Goal: Information Seeking & Learning: Compare options

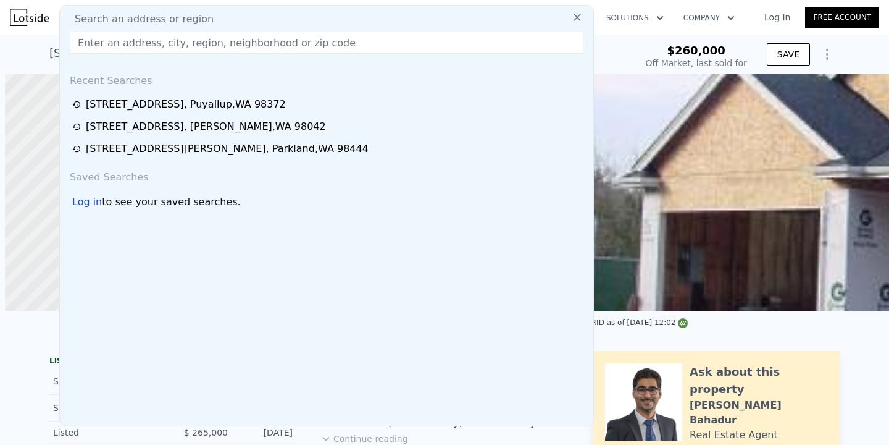
scroll to position [0, 5]
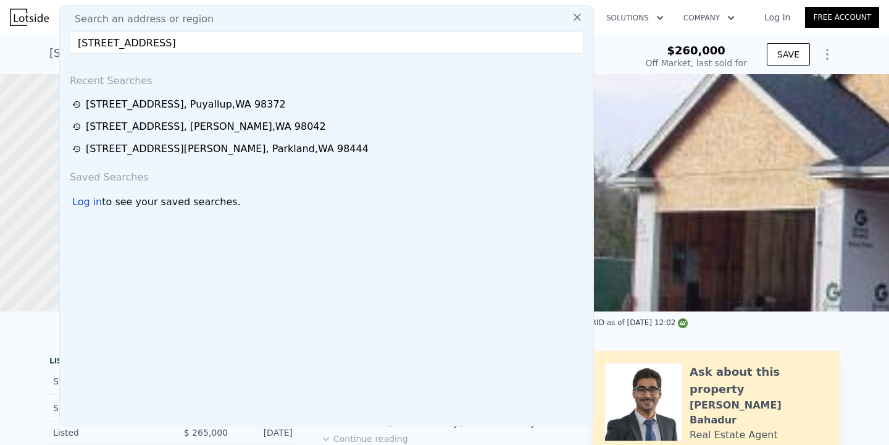
type input "[STREET_ADDRESS]"
type input "$ 648,000"
type input "$ 316,153"
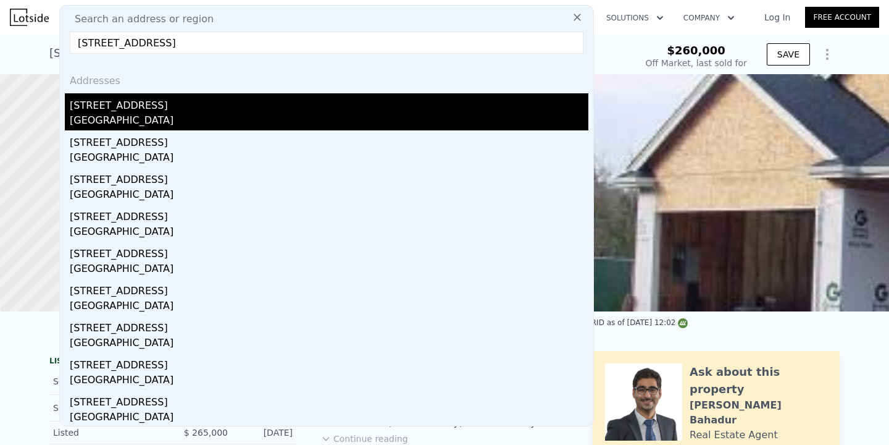
type input "[STREET_ADDRESS]"
click at [204, 100] on div "[STREET_ADDRESS]" at bounding box center [329, 103] width 519 height 20
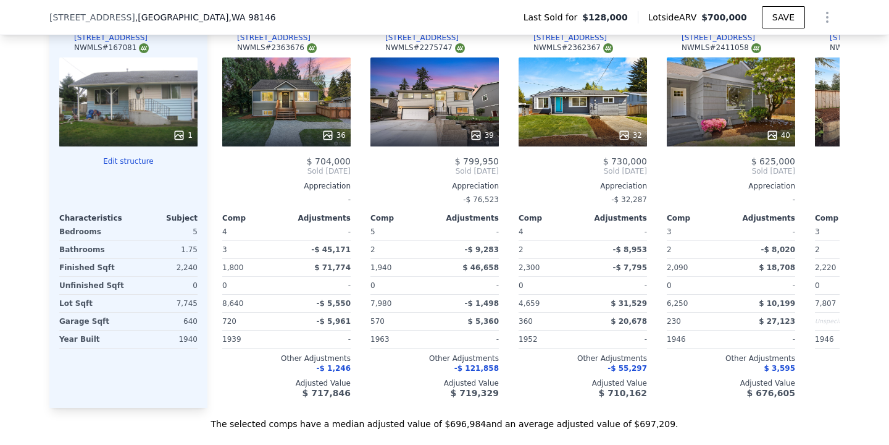
scroll to position [1371, 0]
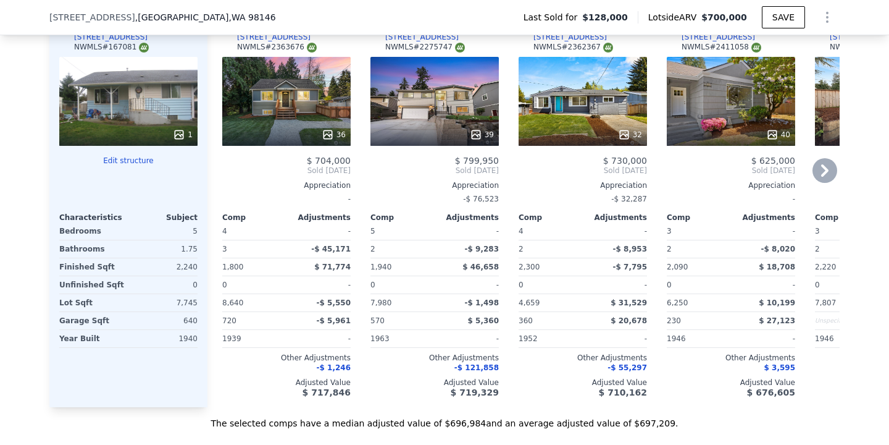
click at [824, 174] on icon at bounding box center [824, 170] width 7 height 12
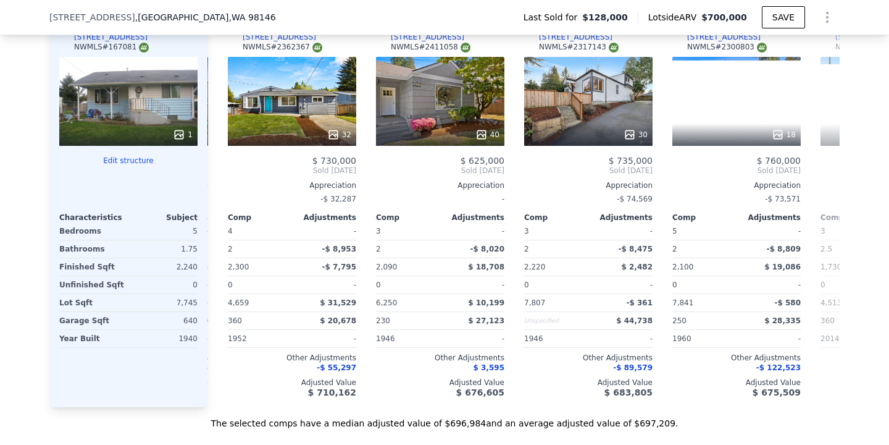
scroll to position [0, 296]
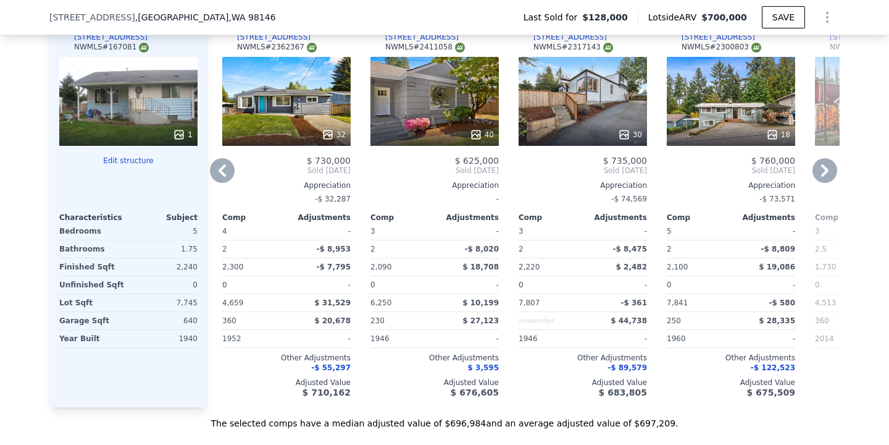
click at [822, 175] on icon at bounding box center [824, 170] width 7 height 12
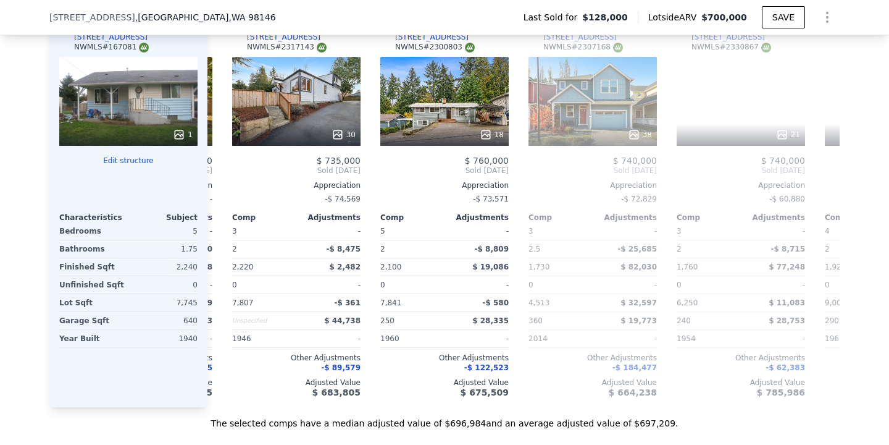
scroll to position [0, 593]
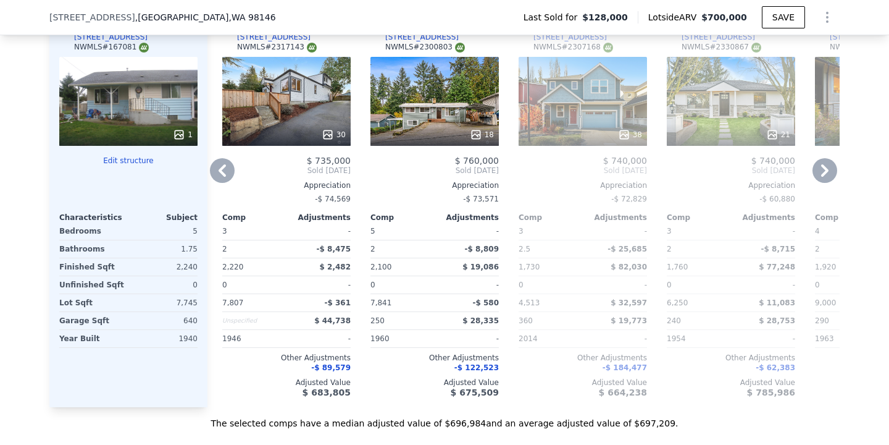
click at [820, 170] on icon at bounding box center [824, 170] width 25 height 25
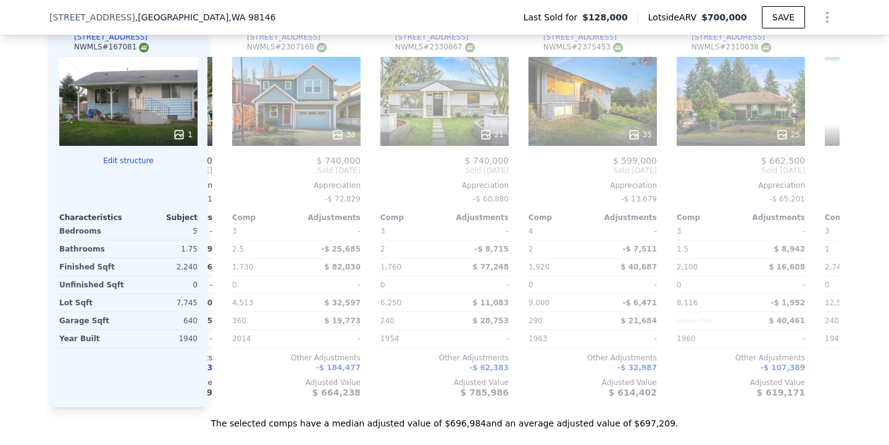
scroll to position [0, 889]
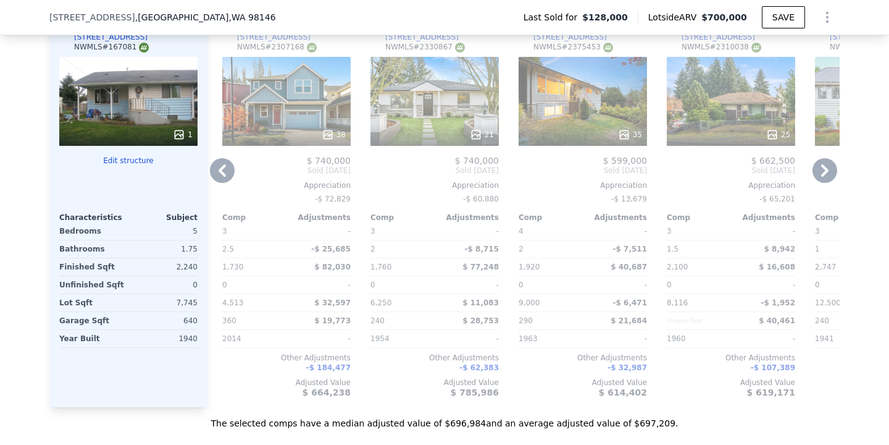
click at [820, 170] on icon at bounding box center [824, 170] width 25 height 25
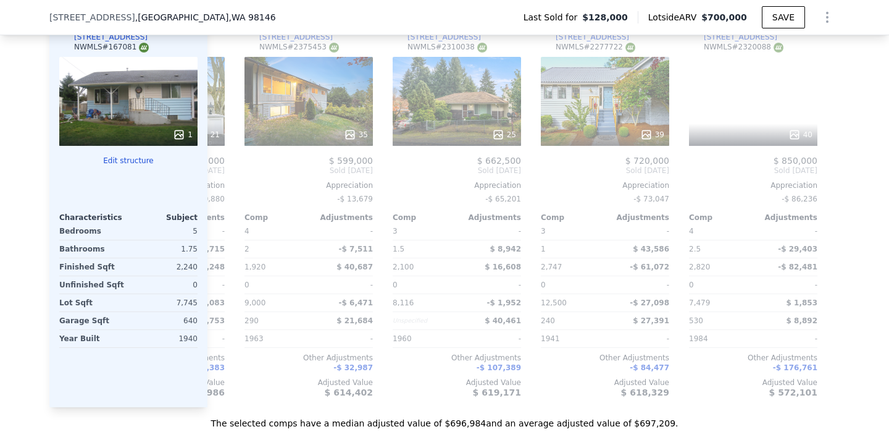
scroll to position [0, 1175]
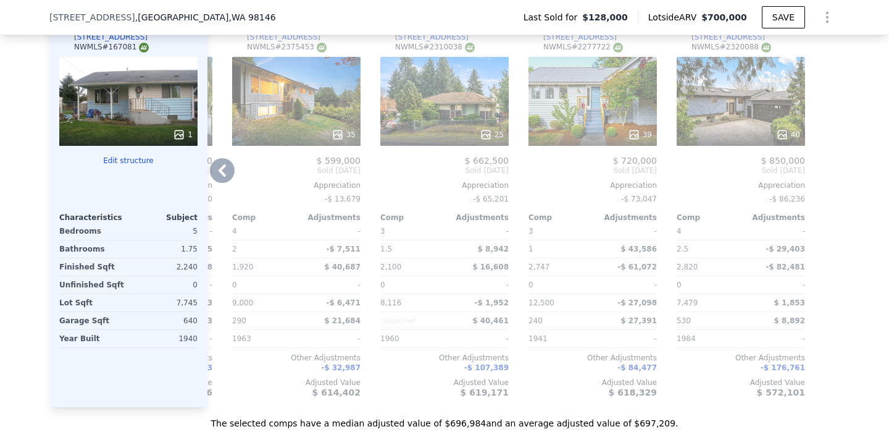
click at [217, 170] on icon at bounding box center [222, 170] width 25 height 25
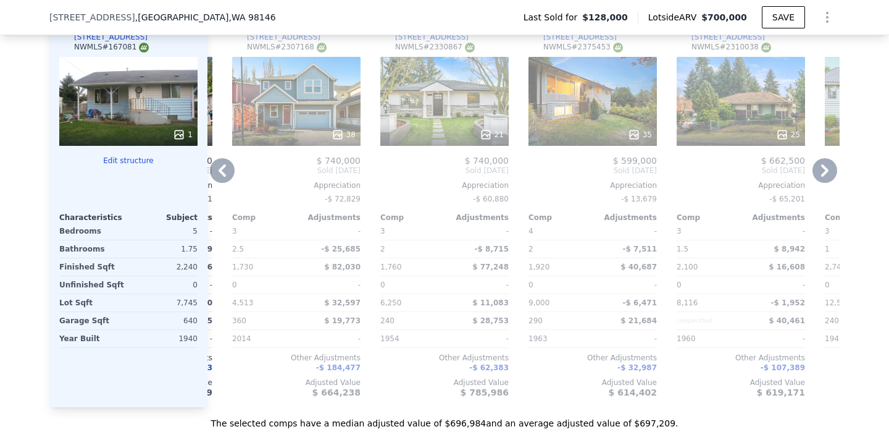
scroll to position [1286, 0]
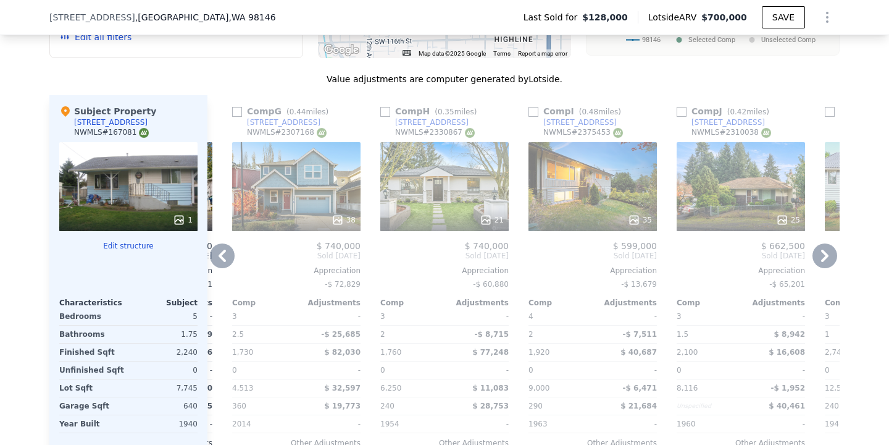
click at [227, 251] on icon at bounding box center [222, 255] width 25 height 25
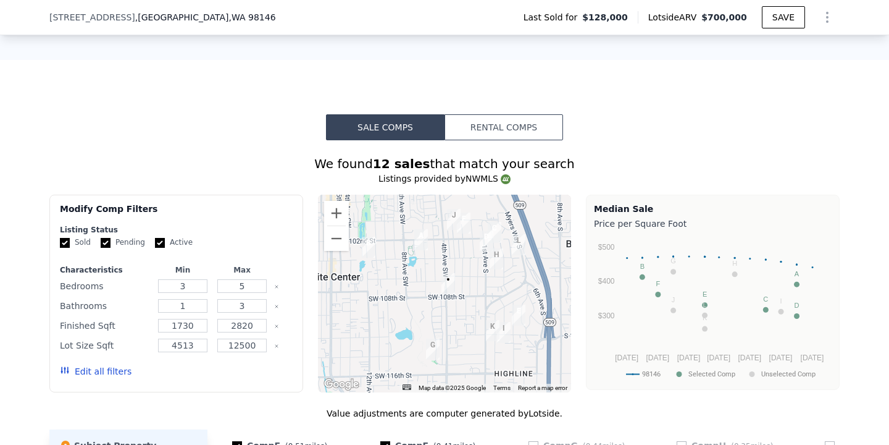
scroll to position [1407, 0]
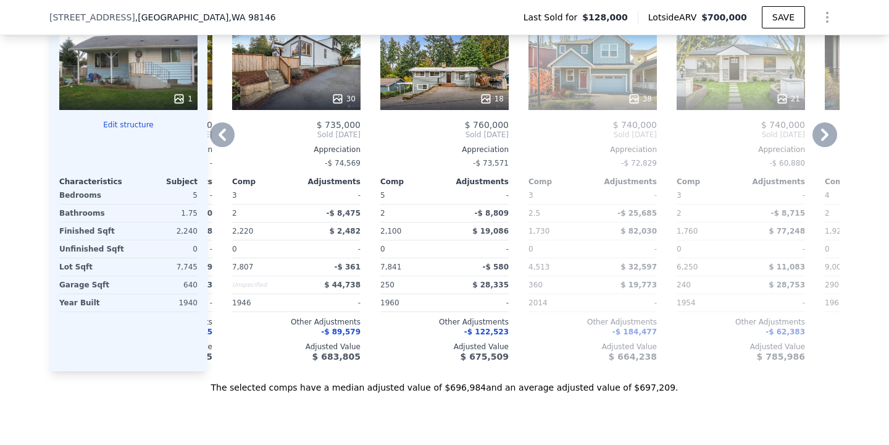
click at [220, 141] on icon at bounding box center [222, 134] width 25 height 25
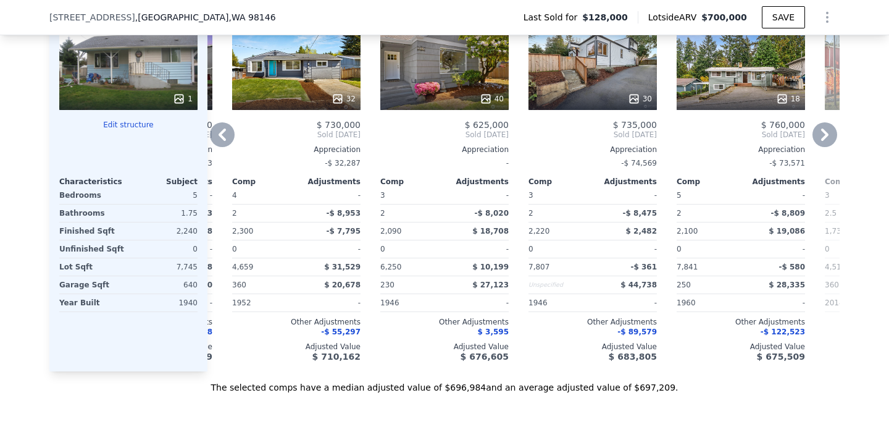
click at [227, 137] on icon at bounding box center [222, 134] width 25 height 25
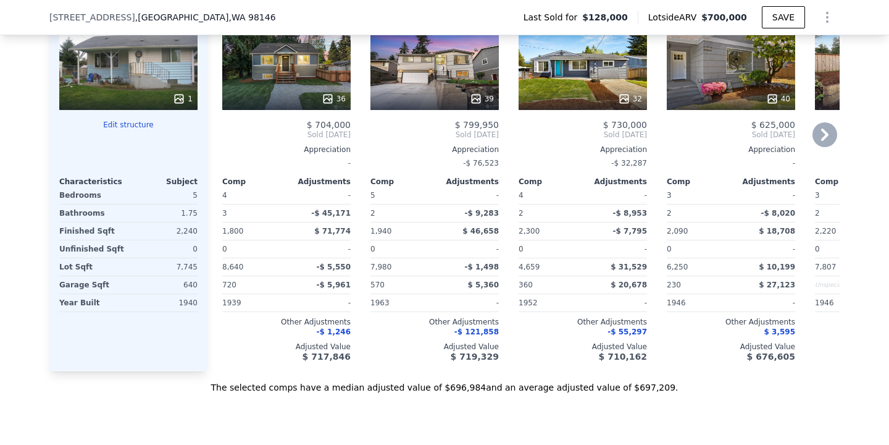
scroll to position [1327, 0]
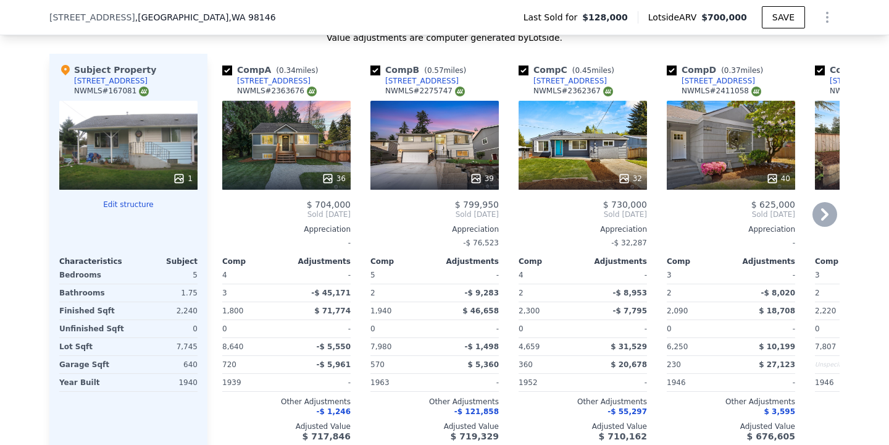
click at [826, 217] on icon at bounding box center [824, 214] width 25 height 25
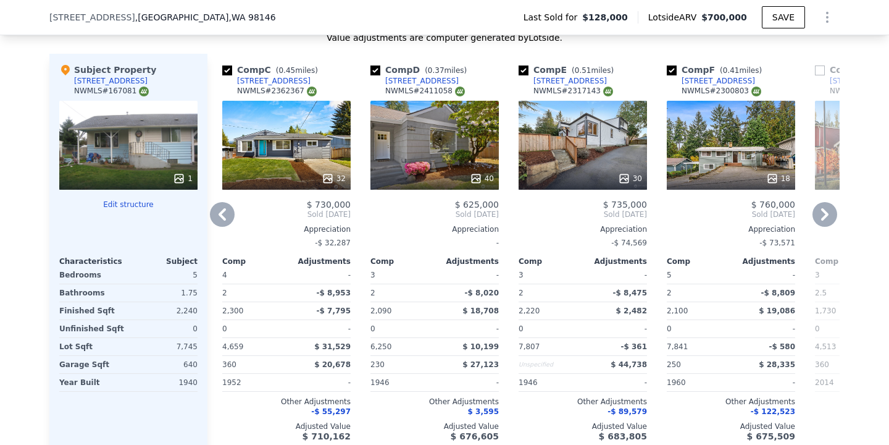
click at [826, 217] on icon at bounding box center [824, 214] width 25 height 25
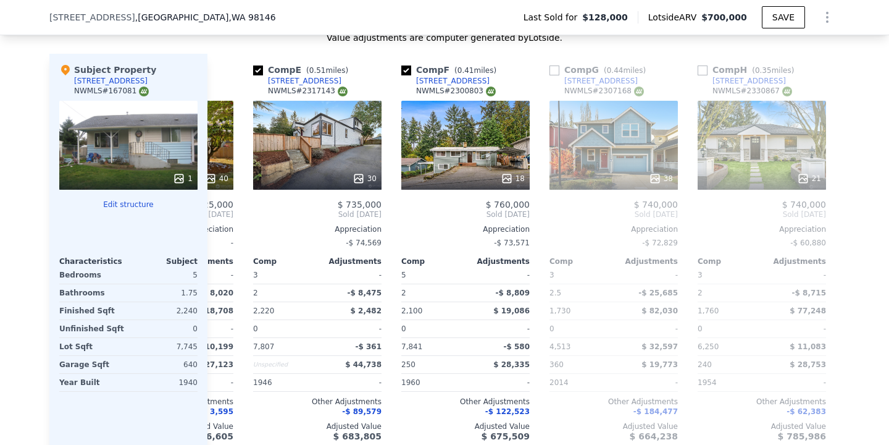
scroll to position [0, 593]
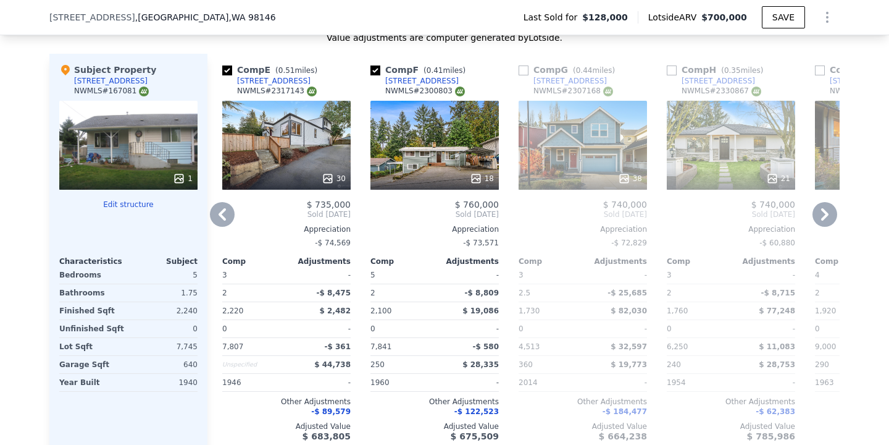
click at [832, 216] on icon at bounding box center [824, 214] width 25 height 25
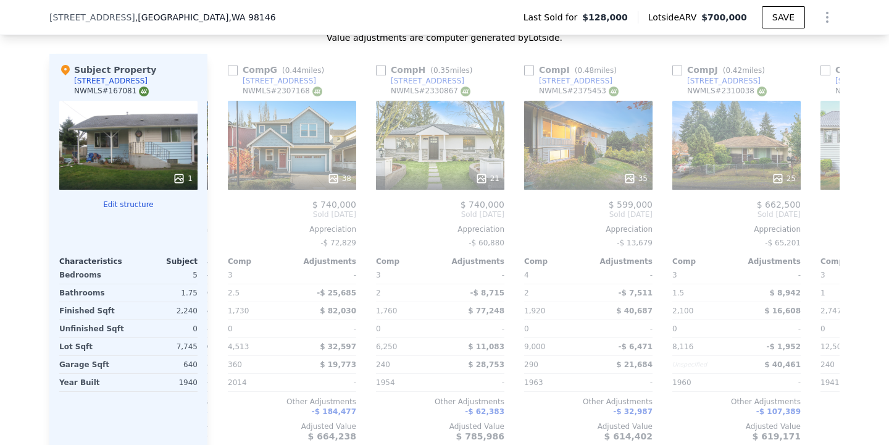
scroll to position [0, 889]
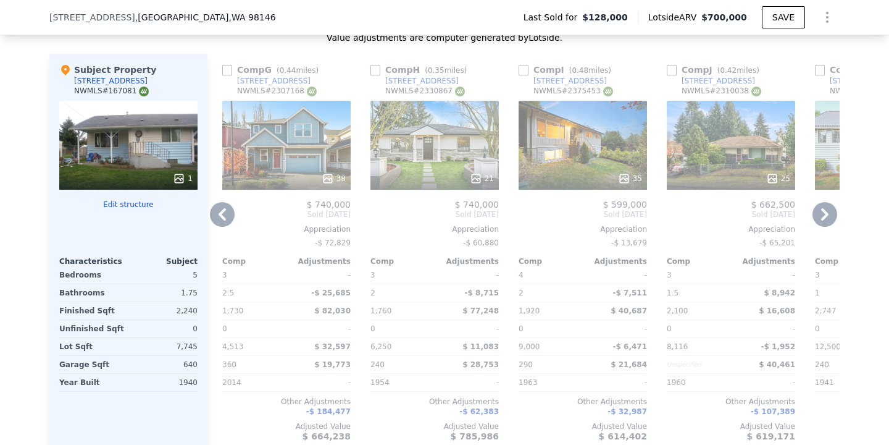
click at [822, 218] on icon at bounding box center [824, 214] width 7 height 12
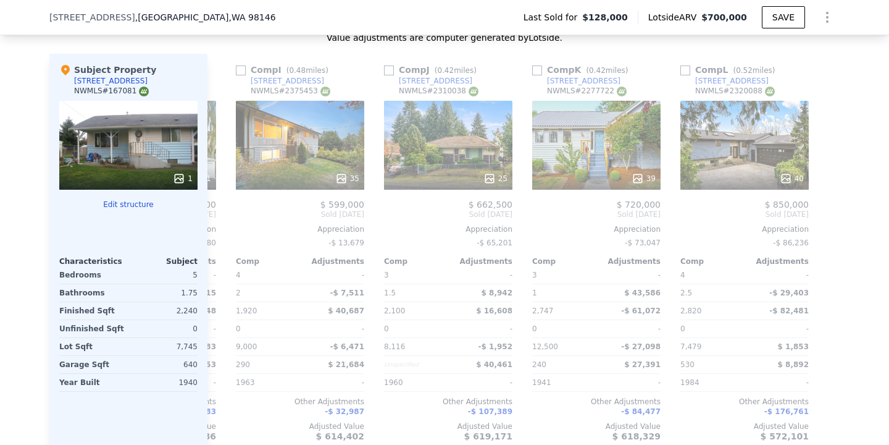
scroll to position [0, 1175]
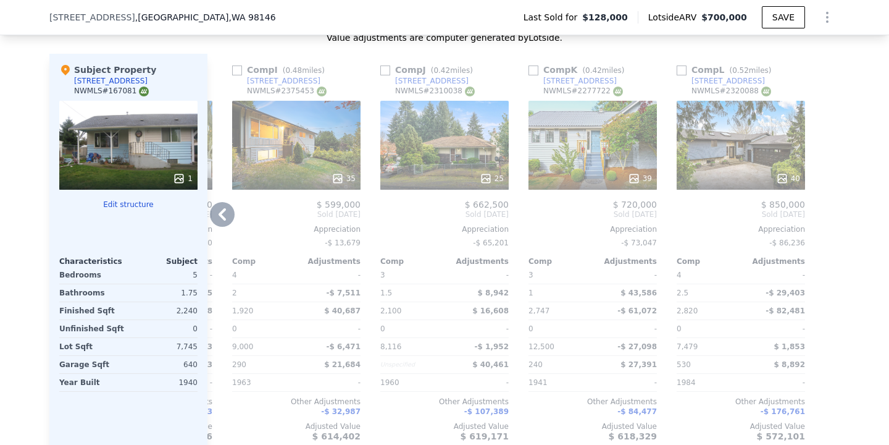
click at [211, 217] on icon at bounding box center [222, 214] width 25 height 25
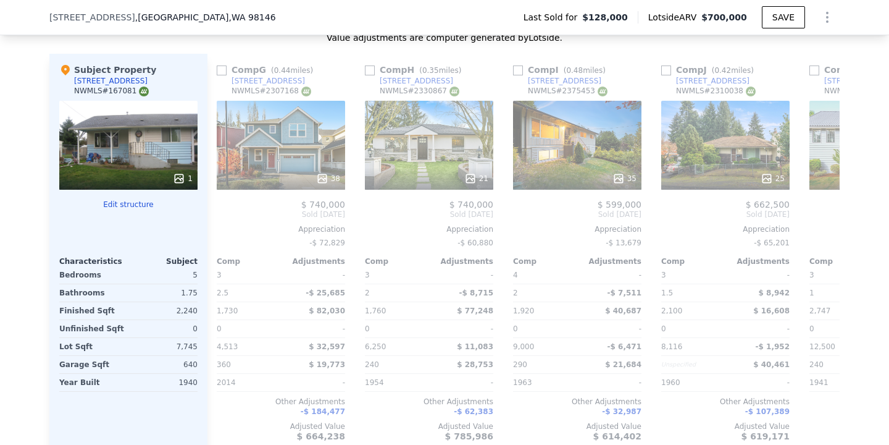
scroll to position [0, 879]
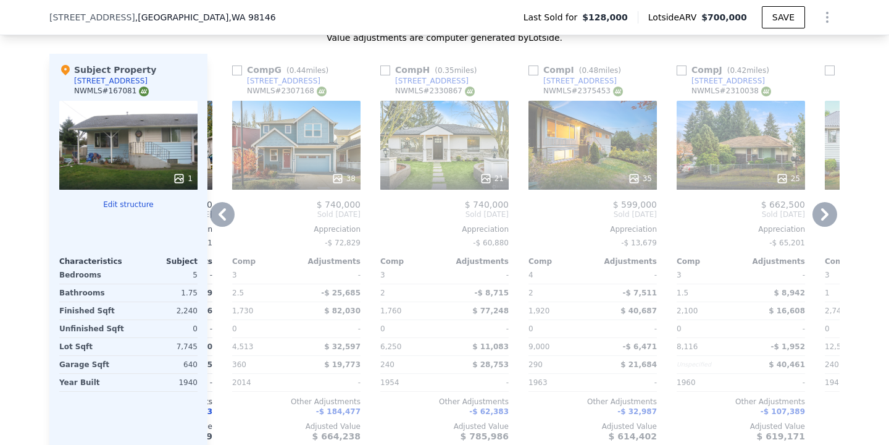
click at [222, 207] on icon at bounding box center [222, 214] width 25 height 25
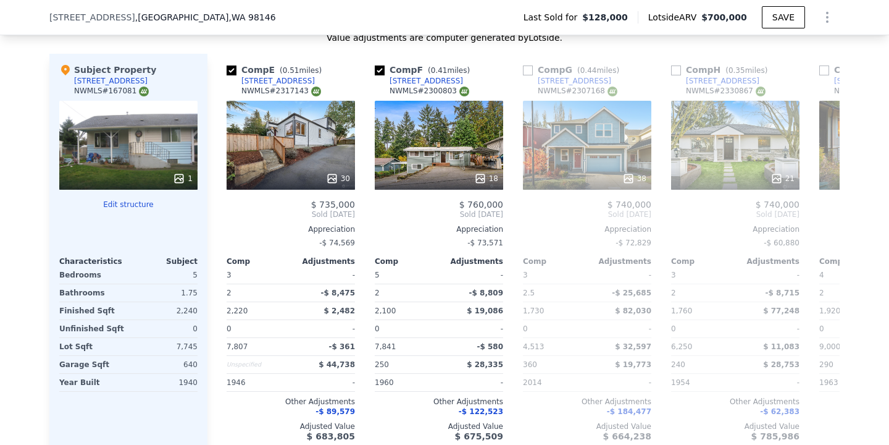
scroll to position [0, 583]
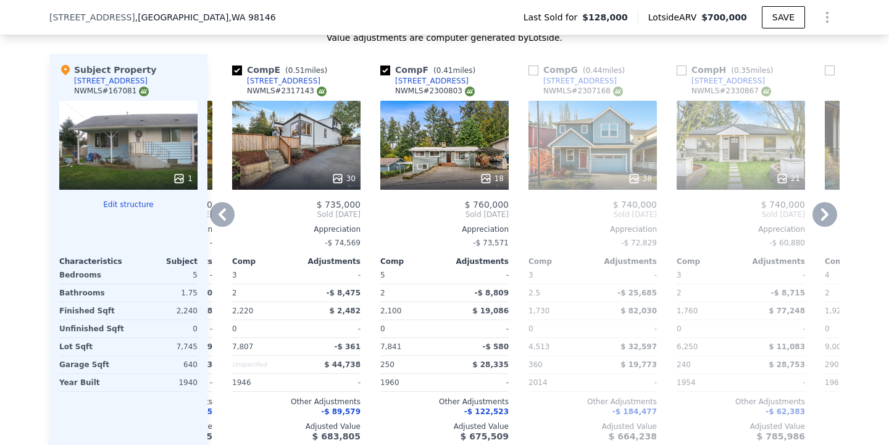
click at [217, 210] on icon at bounding box center [222, 214] width 25 height 25
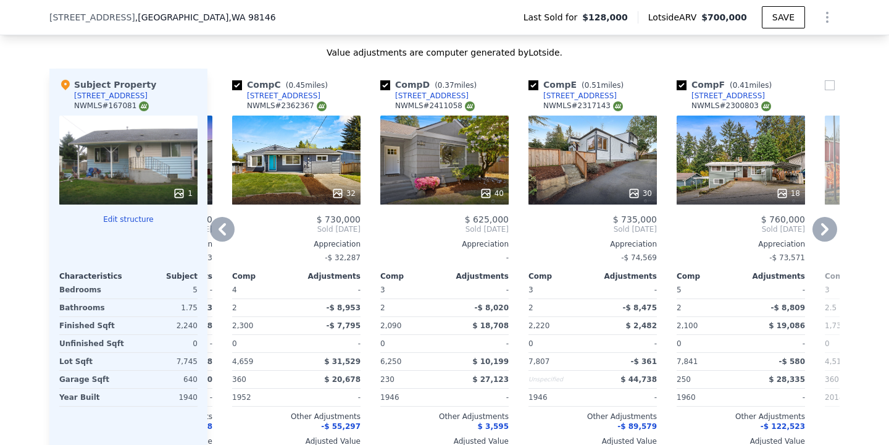
scroll to position [1311, 0]
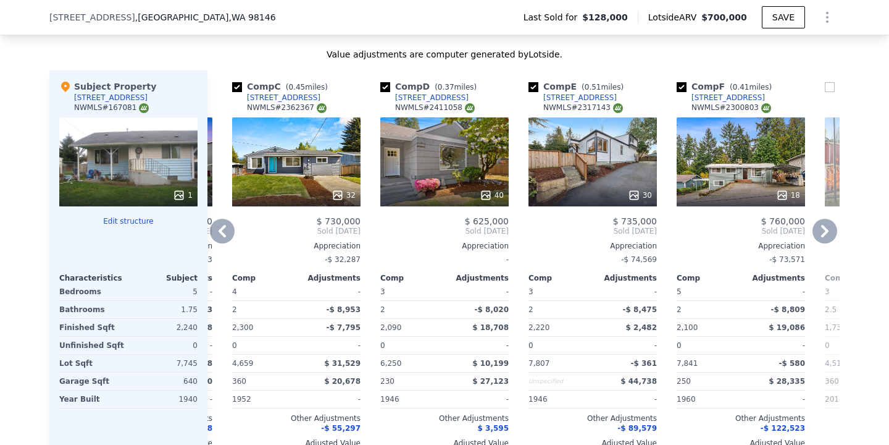
click at [230, 215] on div "Comp C ( 0.45 miles) [STREET_ADDRESS] # 2362367 32 $ 730,000 Sold [DATE] Apprec…" at bounding box center [296, 268] width 138 height 397
click at [224, 232] on icon at bounding box center [222, 231] width 25 height 25
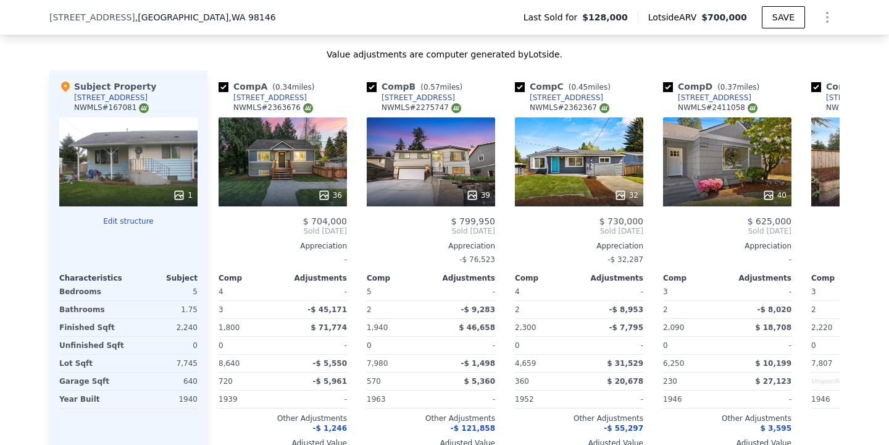
scroll to position [0, 0]
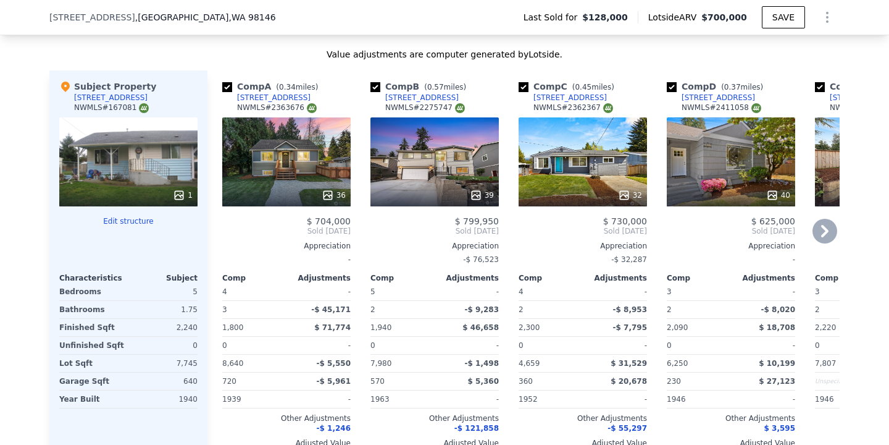
click at [822, 227] on icon at bounding box center [824, 231] width 25 height 25
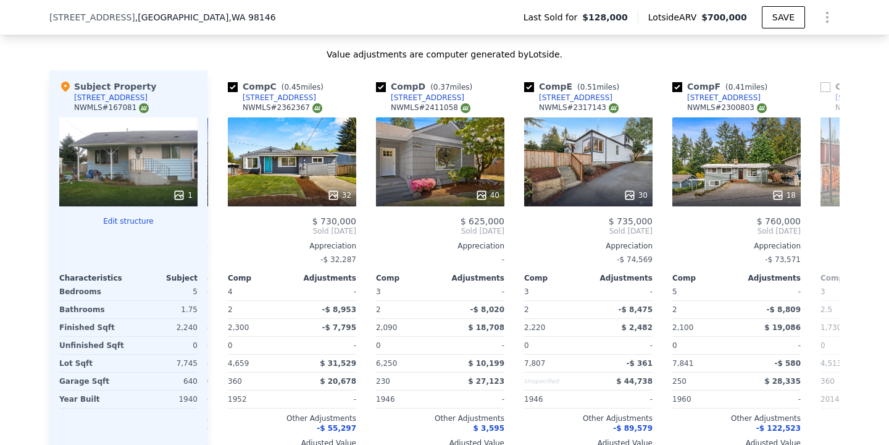
scroll to position [0, 296]
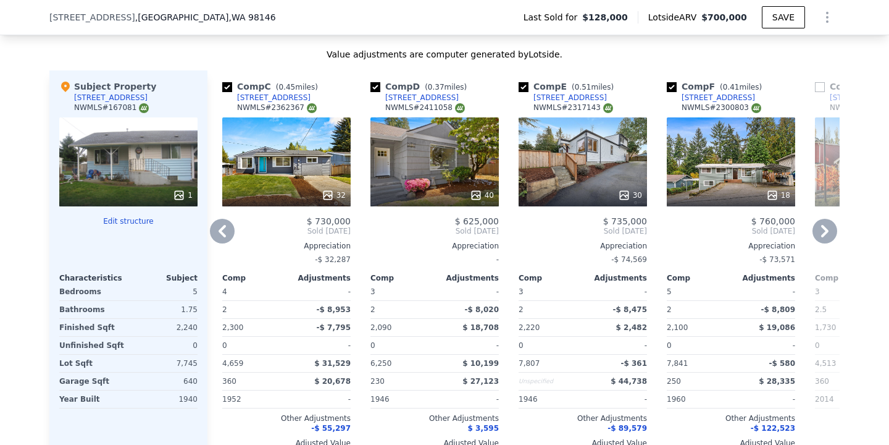
click at [822, 227] on icon at bounding box center [824, 231] width 25 height 25
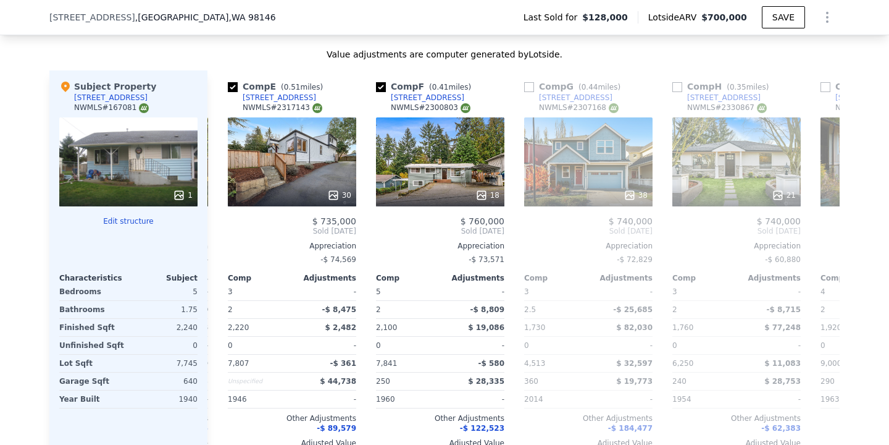
scroll to position [0, 593]
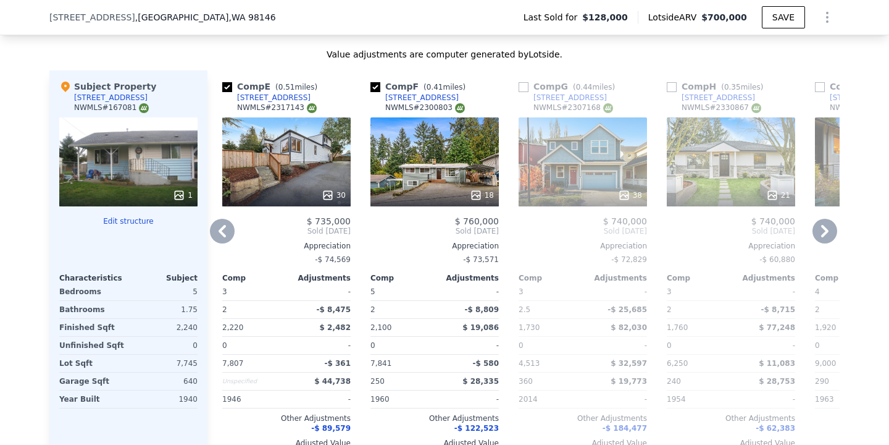
click at [212, 225] on icon at bounding box center [222, 231] width 25 height 25
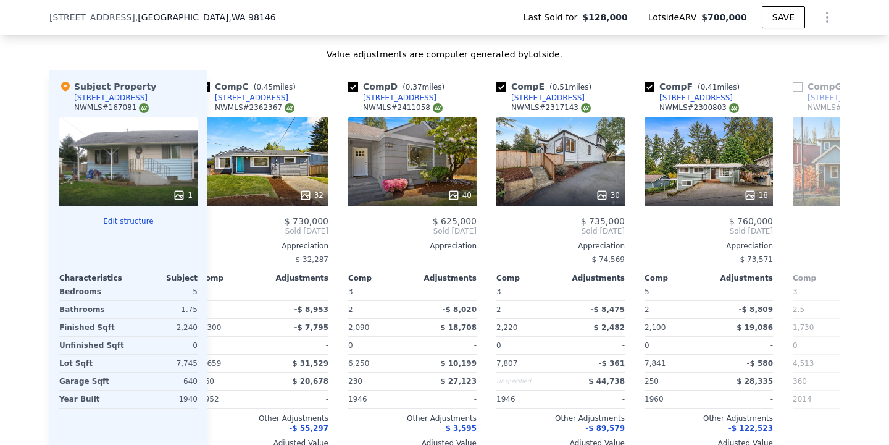
scroll to position [0, 296]
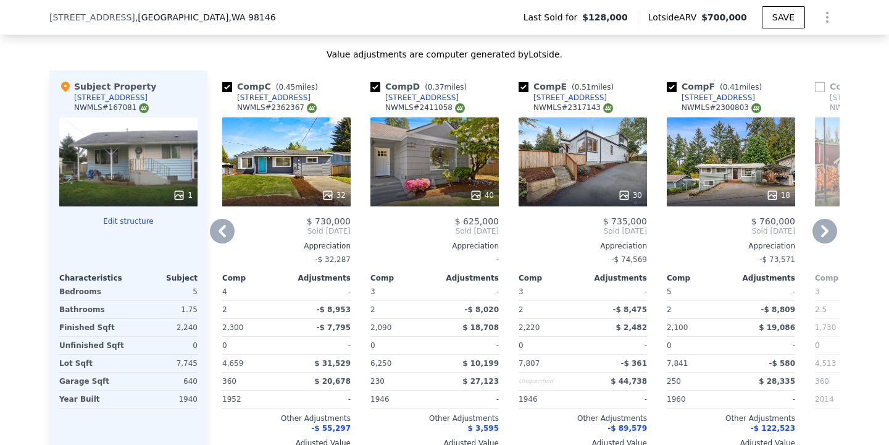
click at [420, 186] on div at bounding box center [434, 195] width 128 height 22
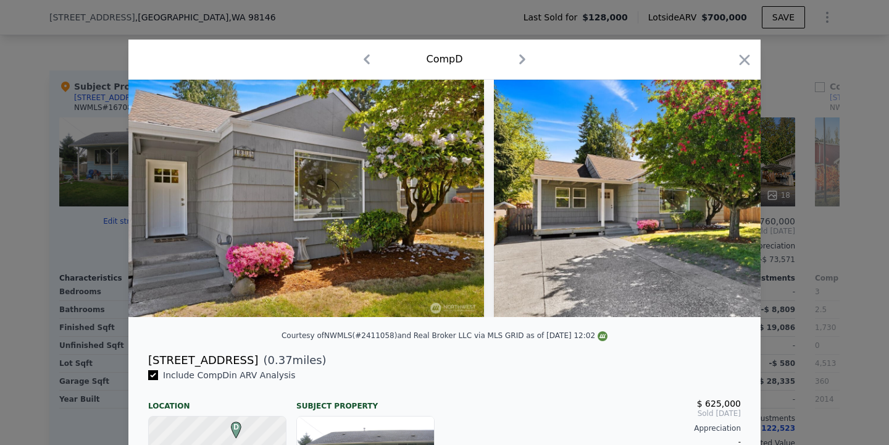
click at [850, 332] on div at bounding box center [444, 222] width 889 height 445
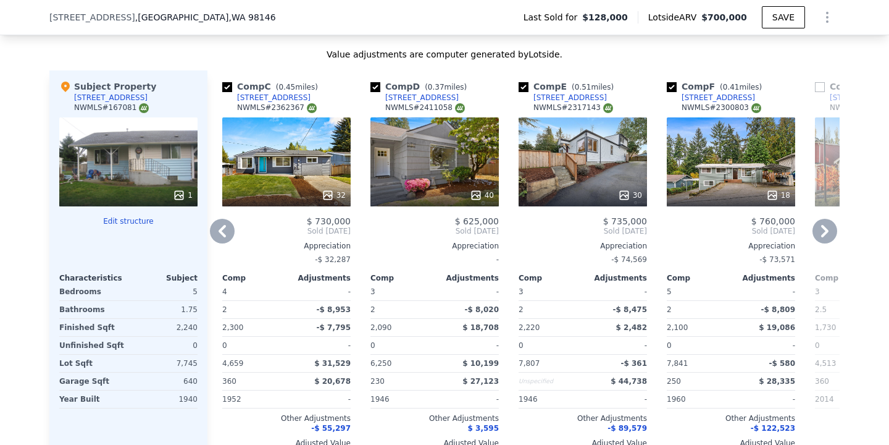
click at [822, 233] on icon at bounding box center [824, 231] width 25 height 25
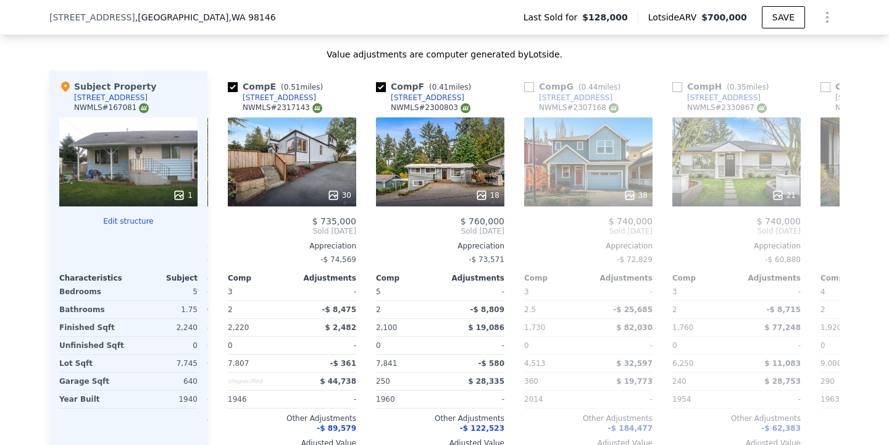
scroll to position [0, 593]
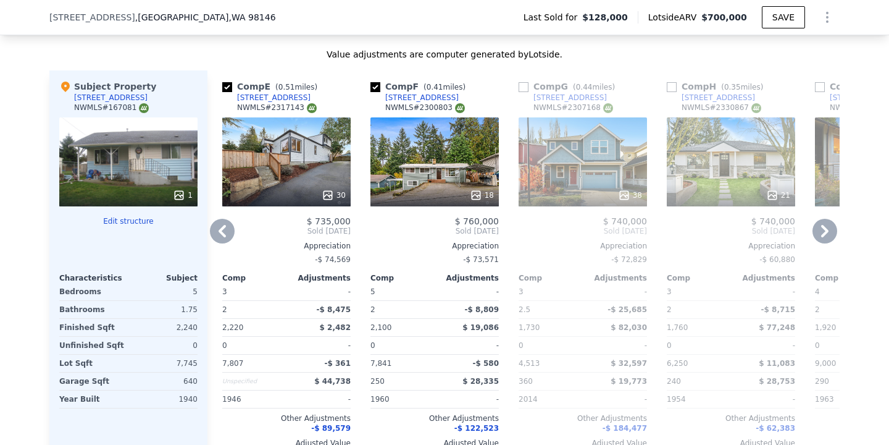
click at [822, 227] on icon at bounding box center [824, 231] width 25 height 25
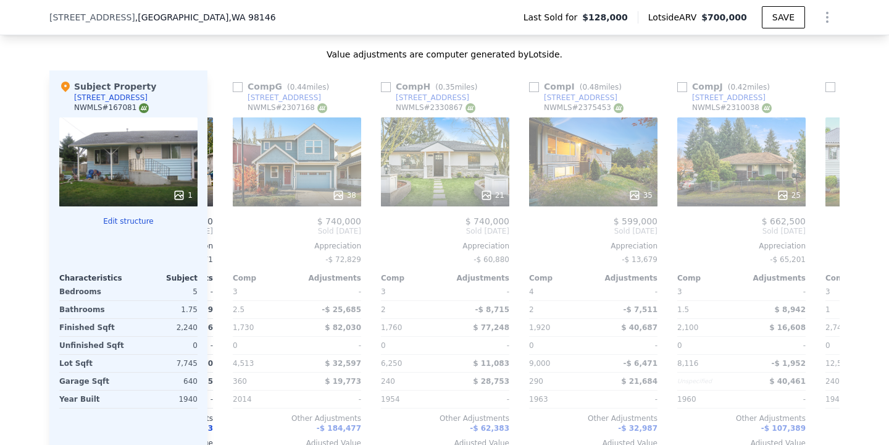
scroll to position [0, 889]
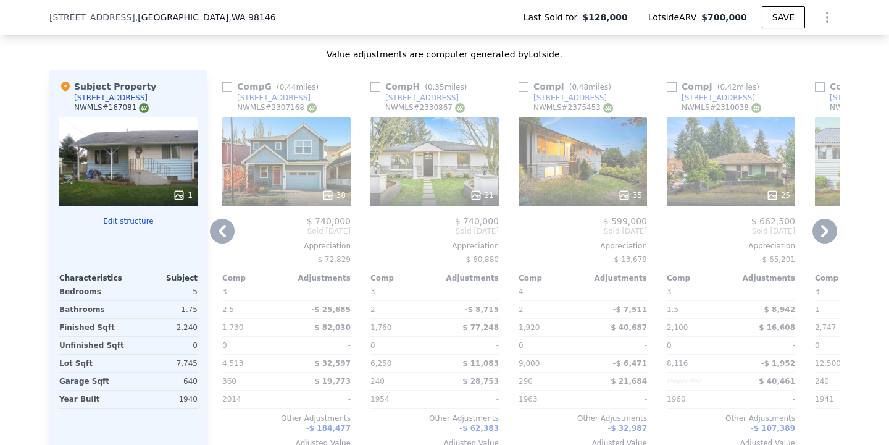
click at [823, 240] on icon at bounding box center [824, 231] width 25 height 25
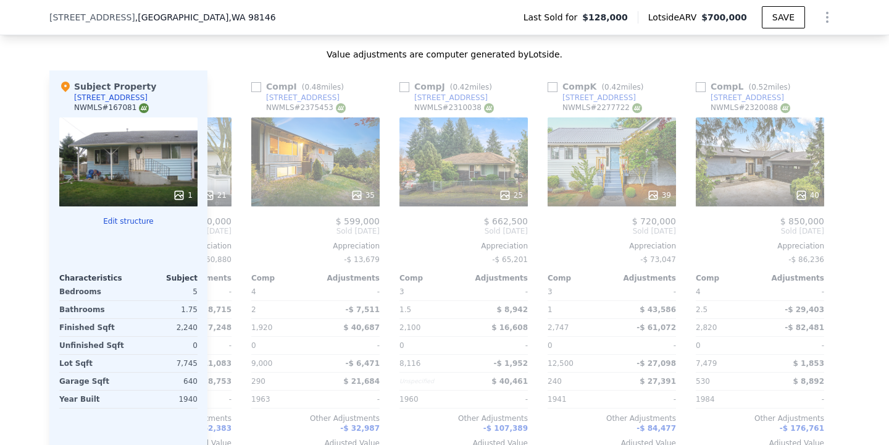
scroll to position [0, 1175]
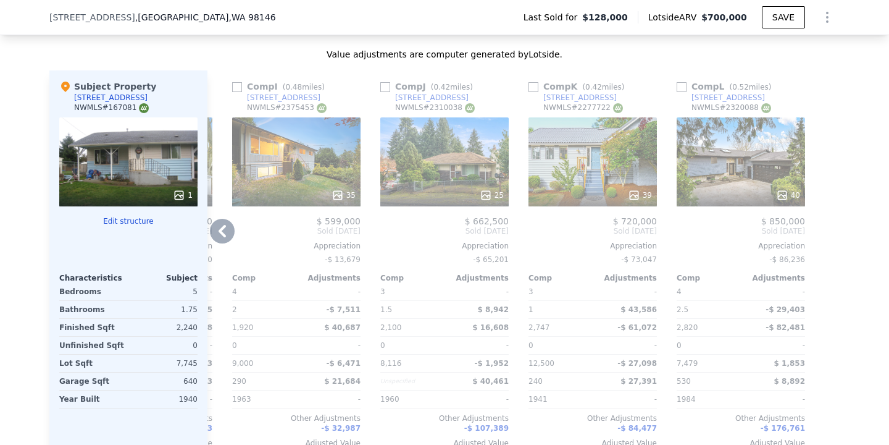
click at [223, 223] on icon at bounding box center [222, 231] width 25 height 25
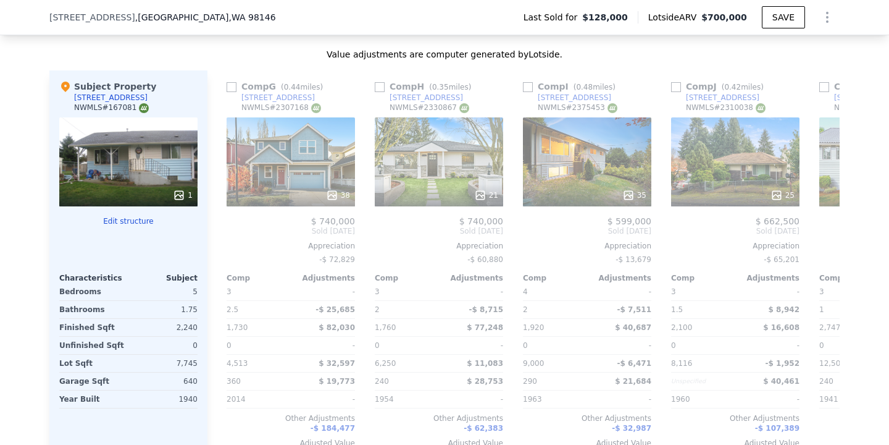
scroll to position [0, 879]
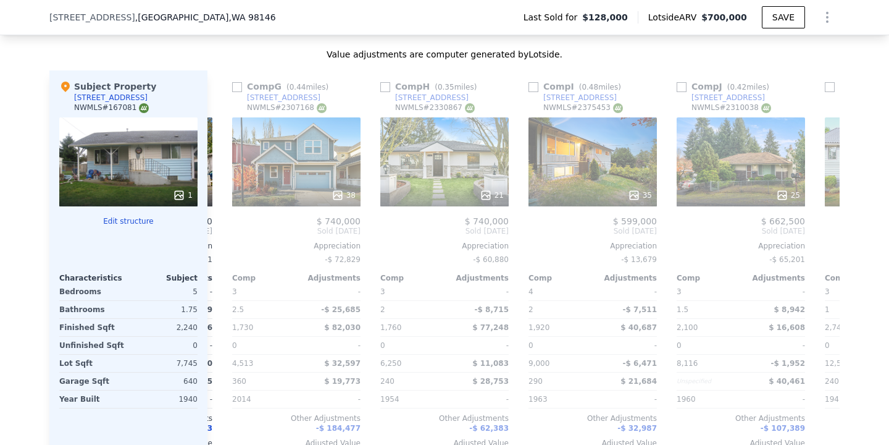
click at [224, 235] on div "Comp A ( 0.34 miles) [STREET_ADDRESS] # 2363676 36 $ 704,000 Sold [DATE] Apprec…" at bounding box center [523, 268] width 632 height 397
click at [225, 232] on icon at bounding box center [222, 231] width 25 height 25
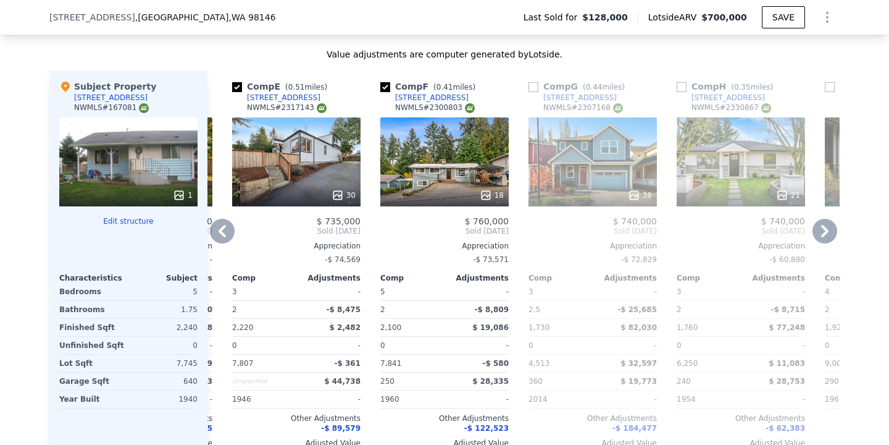
click at [225, 232] on icon at bounding box center [222, 231] width 25 height 25
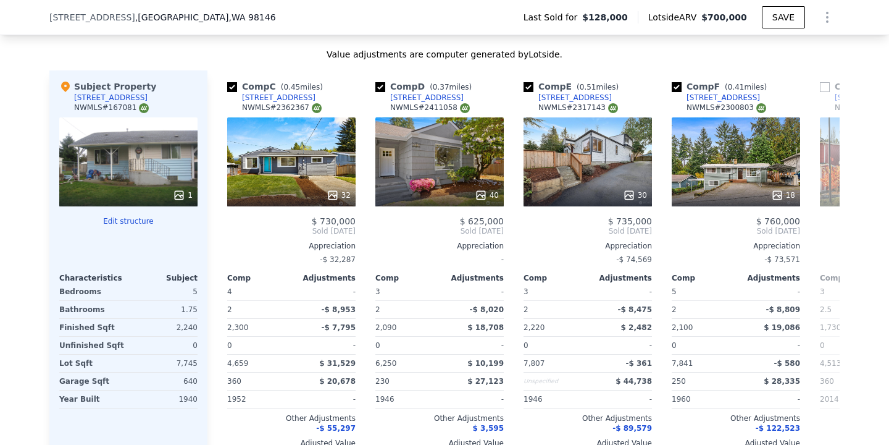
scroll to position [0, 286]
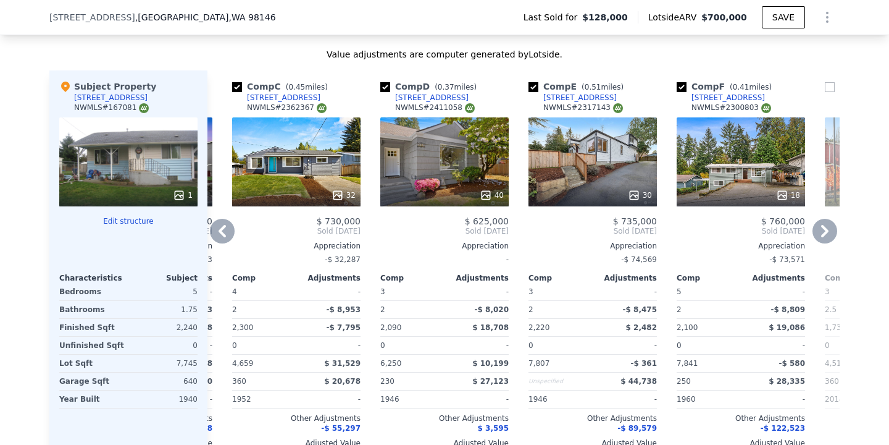
click at [156, 177] on div "1" at bounding box center [128, 161] width 138 height 89
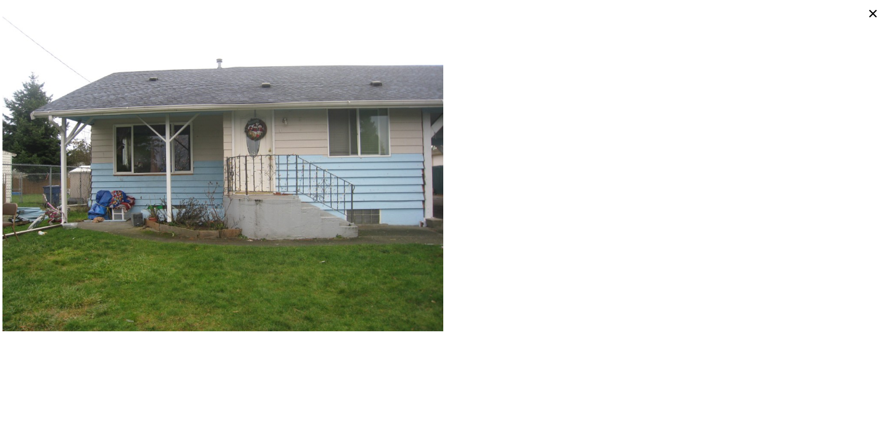
click at [881, 12] on icon at bounding box center [872, 13] width 17 height 17
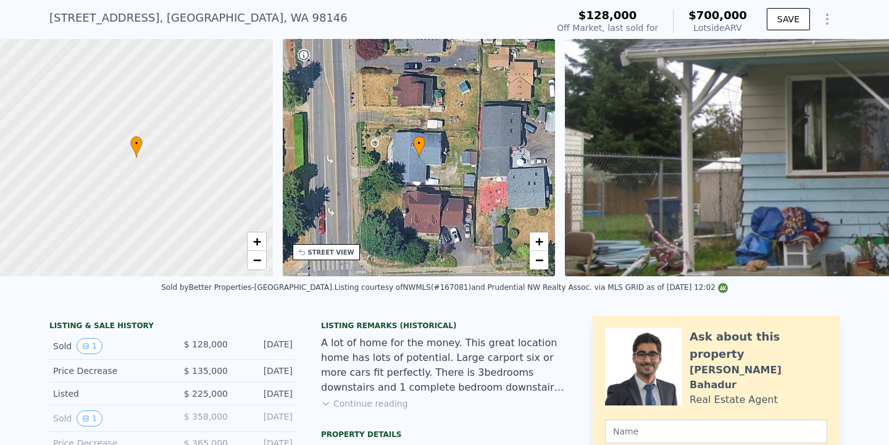
scroll to position [44, 0]
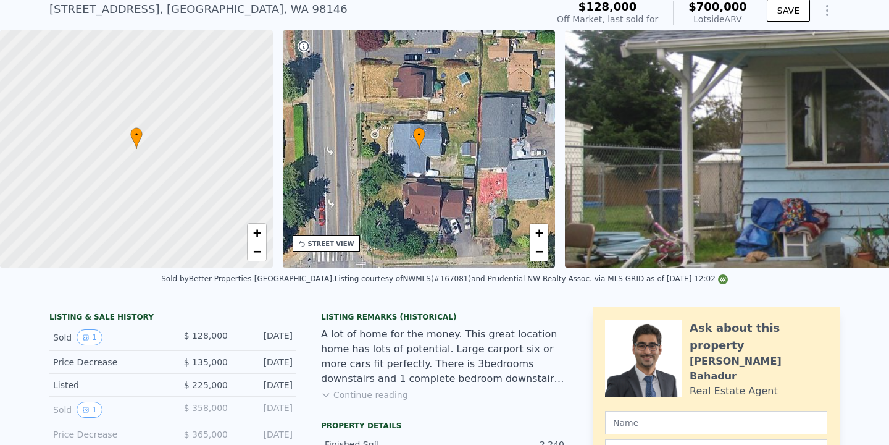
click at [377, 387] on div "Listing Remarks (Historical) A lot of home for the money. This great location h…" at bounding box center [444, 364] width 247 height 104
click at [377, 395] on button "Continue reading" at bounding box center [364, 394] width 87 height 12
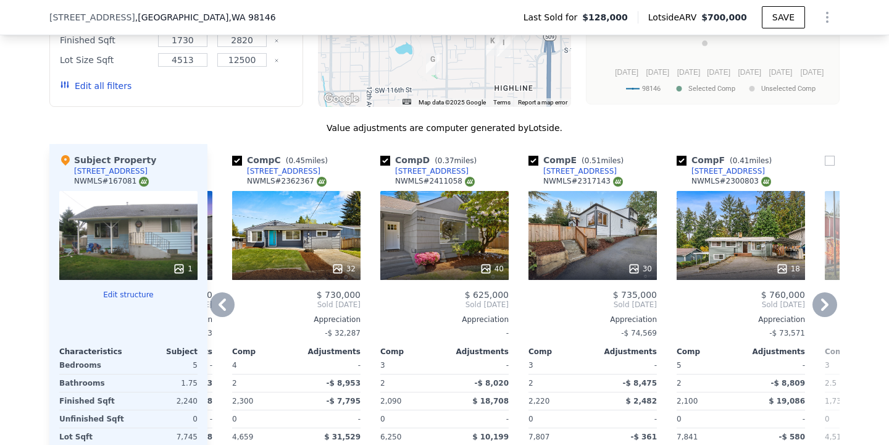
scroll to position [1237, 0]
click at [218, 307] on icon at bounding box center [222, 305] width 25 height 25
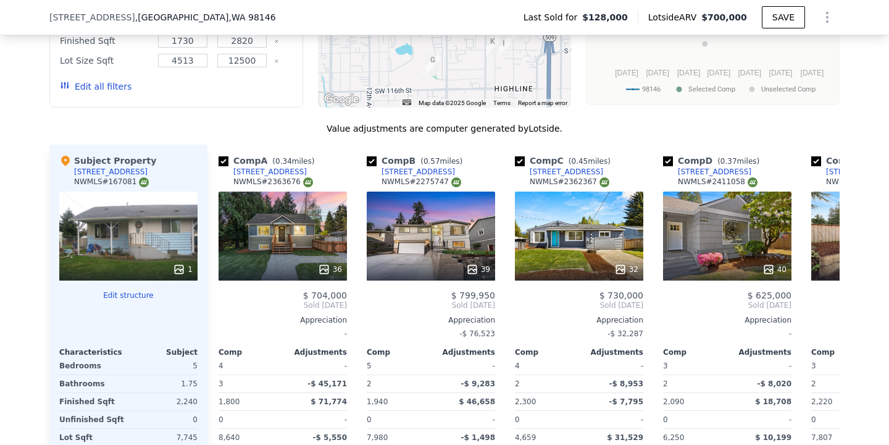
scroll to position [0, 0]
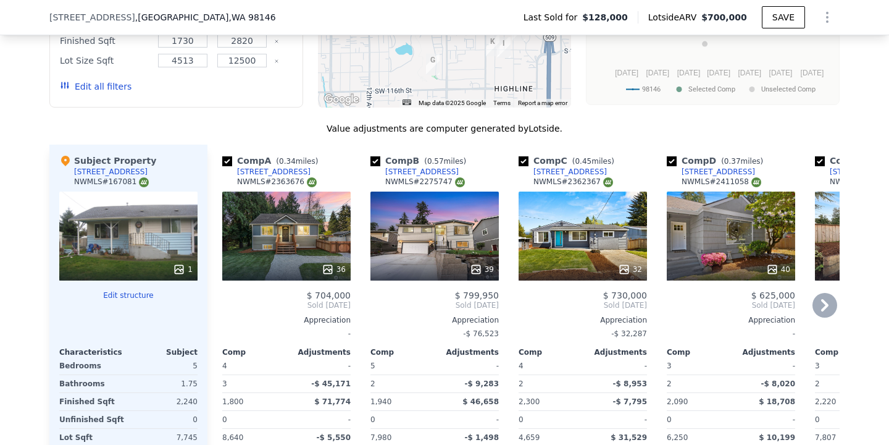
click at [288, 254] on div "36" at bounding box center [286, 235] width 128 height 89
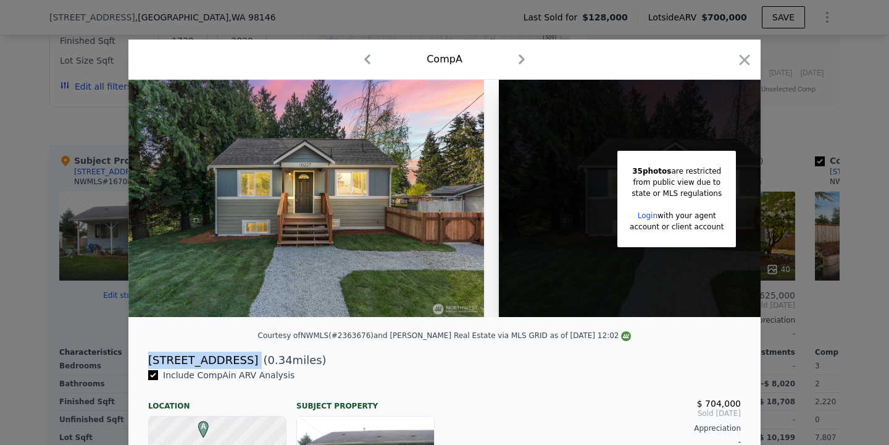
drag, startPoint x: 243, startPoint y: 357, endPoint x: 136, endPoint y: 357, distance: 106.8
click at [136, 357] on div "[STREET_ADDRESS] ( 0.34 miles)" at bounding box center [444, 359] width 632 height 17
copy div "[STREET_ADDRESS]"
click at [743, 65] on icon "button" at bounding box center [744, 59] width 17 height 17
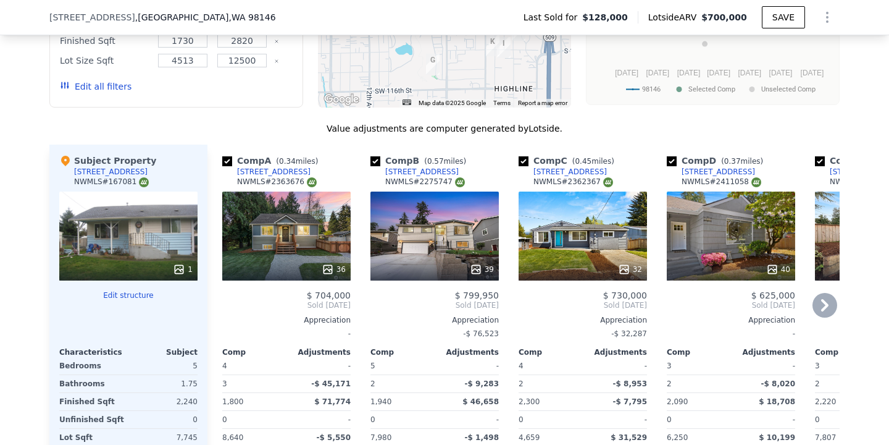
scroll to position [1683, 0]
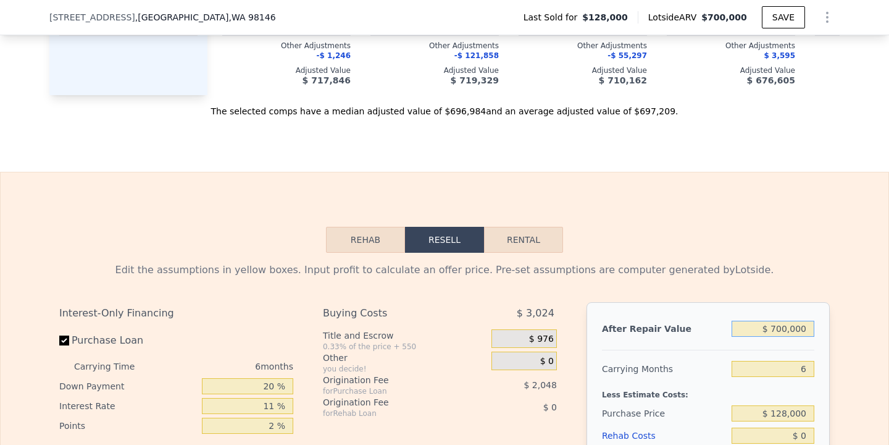
click at [787, 328] on input "$ 700,000" at bounding box center [773, 328] width 83 height 16
click at [805, 365] on input "6" at bounding box center [773, 369] width 83 height 16
type input "5"
type input "$ 509,344"
type input "5"
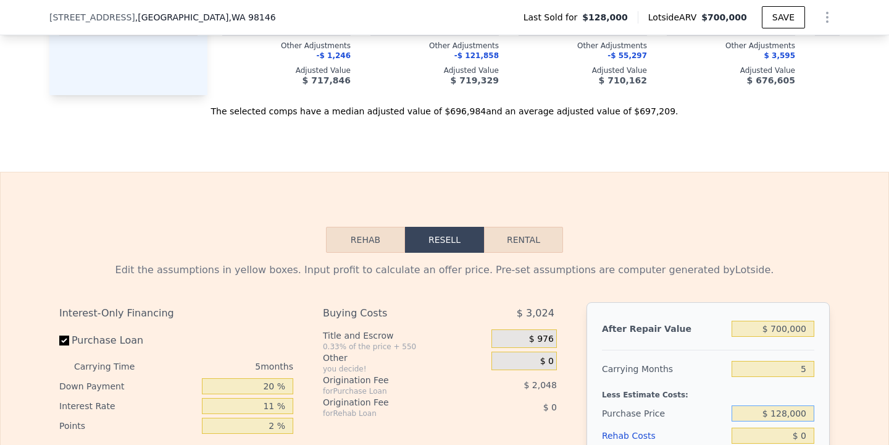
click at [786, 409] on input "$ 128,000" at bounding box center [773, 413] width 83 height 16
type input "$ 375,000"
type input "$ 248,514"
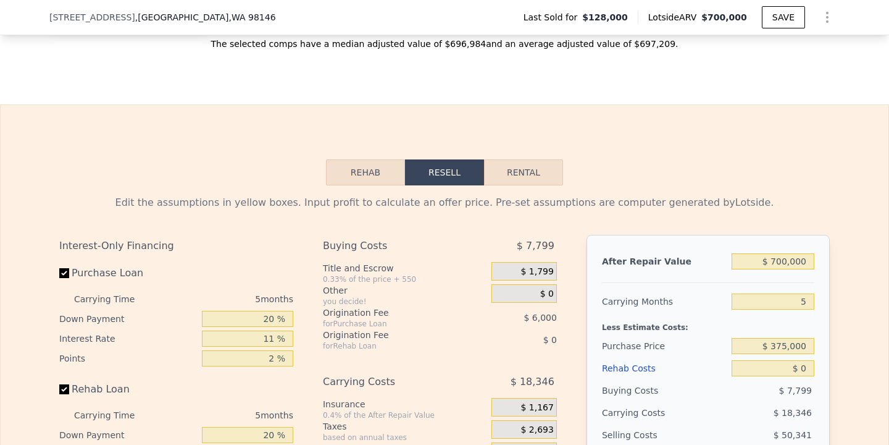
scroll to position [1758, 0]
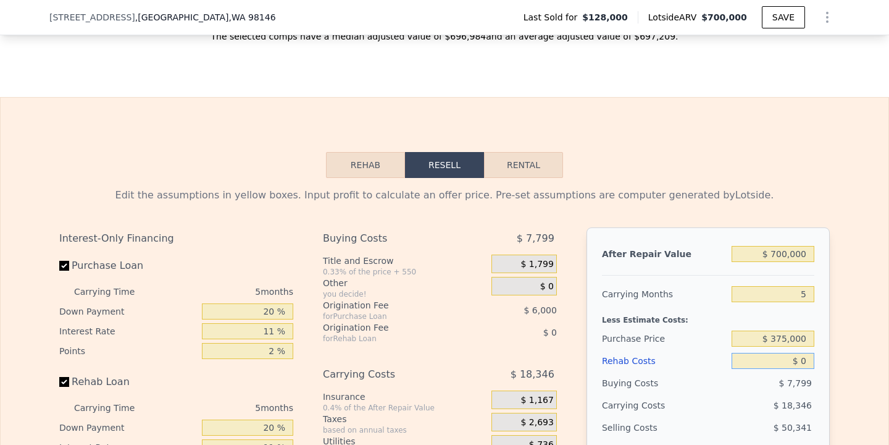
click at [804, 355] on input "$ 0" at bounding box center [773, 361] width 83 height 16
type input "$ 7"
type input "$ 248,507"
type input "$ 6"
type input "$ 248,508"
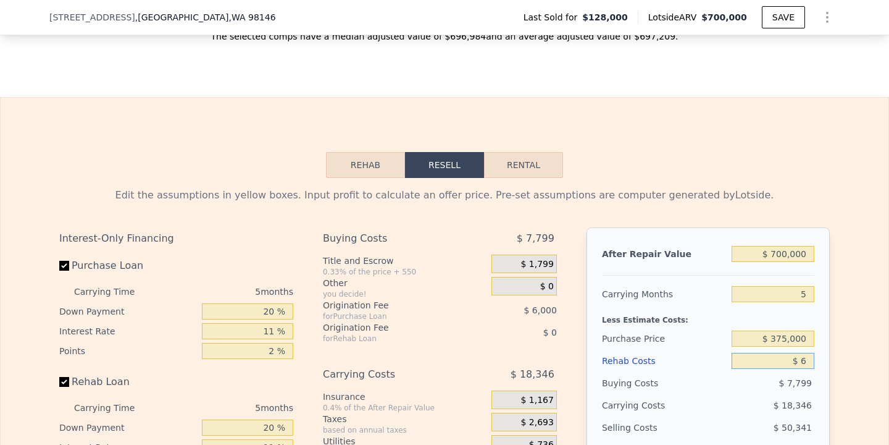
type input "$ 65"
type input "$ 248,448"
type input "$ 650"
type input "$ 247,829"
type input "$ 6,500"
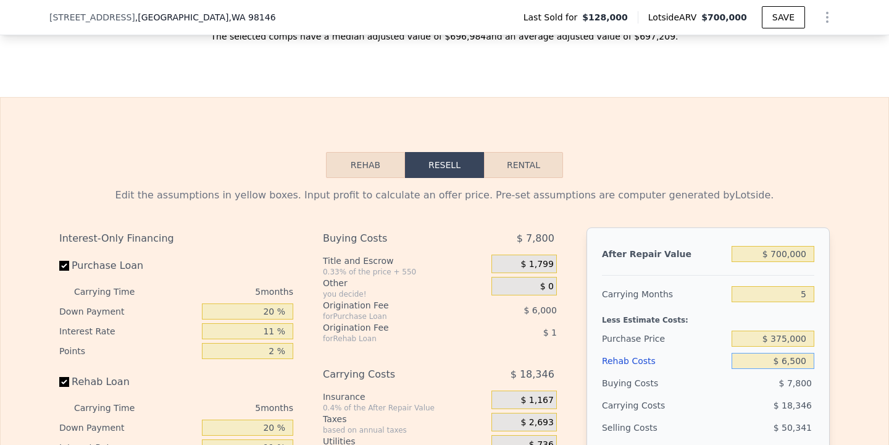
type input "$ 241,670"
type input "$ 65,000"
type input "$ 180,089"
type input "$ 650,000"
type input "-$ 435,721"
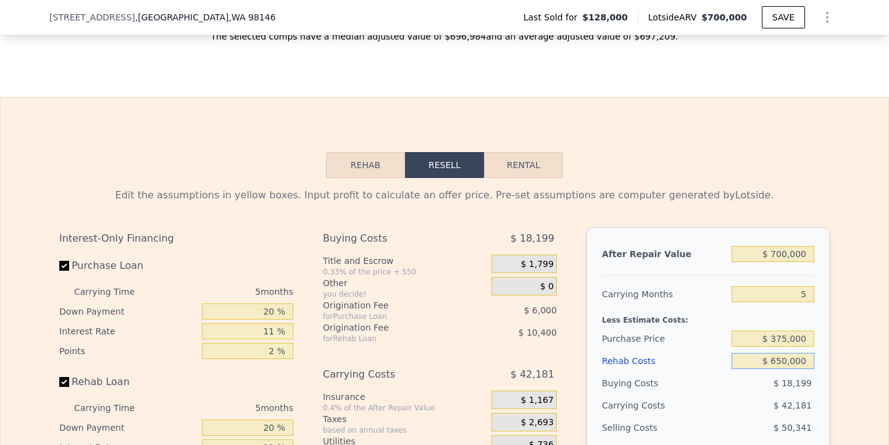
type input "$ 65,000"
type input "$ 180,089"
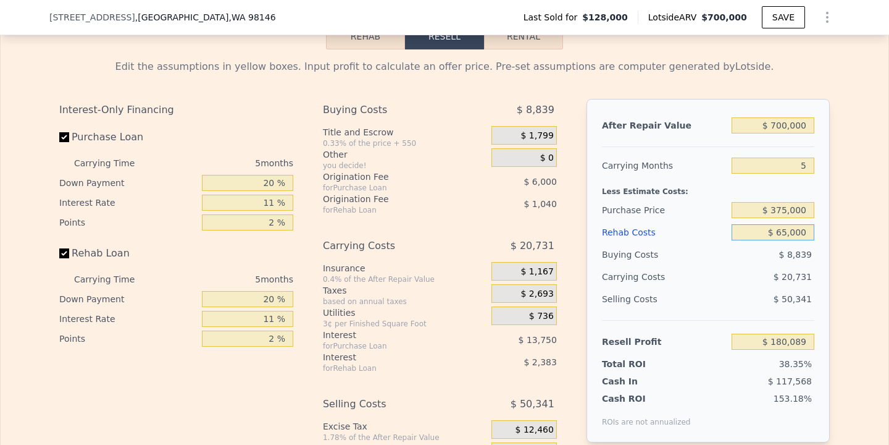
scroll to position [1884, 0]
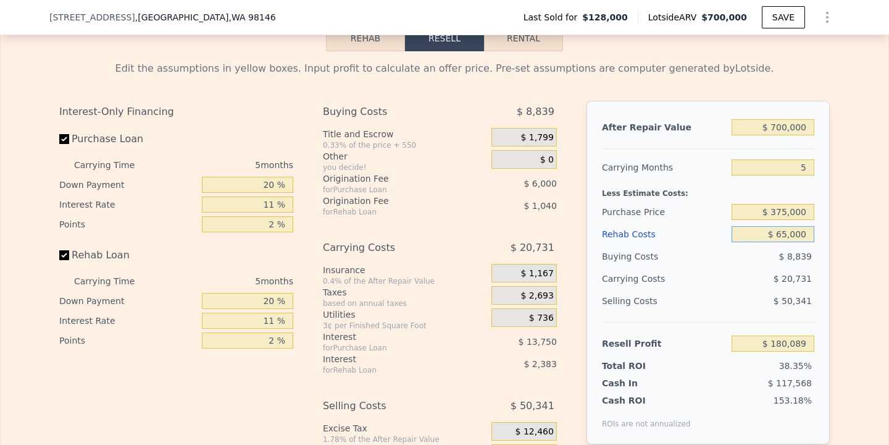
type input "$ 65,000"
click at [845, 375] on div "Edit the assumptions in yellow boxes. Input profit to calculate an offer price.…" at bounding box center [445, 280] width 888 height 459
click at [779, 128] on input "$ 700,000" at bounding box center [773, 127] width 83 height 16
type input "$ 7,000"
type input "-$ 462,463"
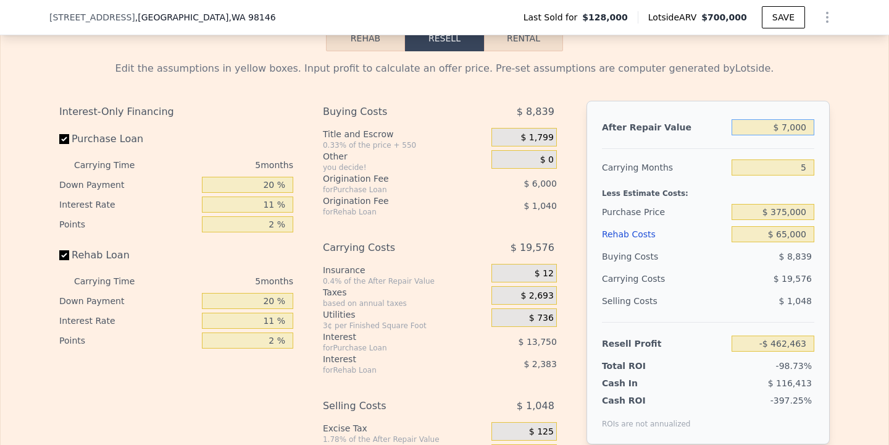
type input "$ 000"
type input "-$ 468,953"
type input "$ 5,000"
type input "-$ 464,317"
type input "$ 000"
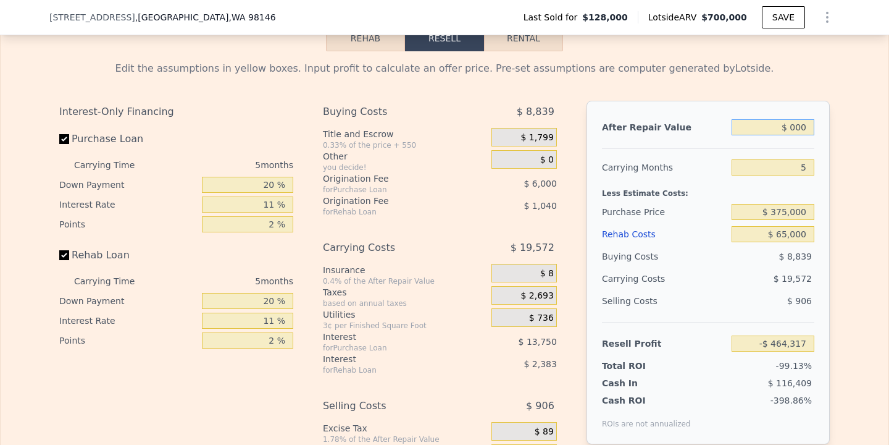
type input "-$ 468,953"
type input "$ 6,000"
type input "-$ 463,390"
type input "$ 65,000"
type input "-$ 408,684"
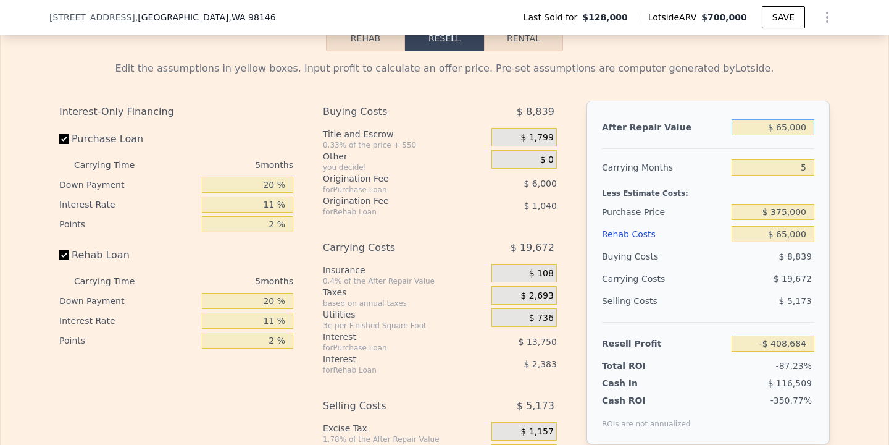
type input "$ 650,000"
type input "$ 133,729"
click at [849, 201] on div "Edit the assumptions in yellow boxes. Input profit to calculate an offer price.…" at bounding box center [445, 280] width 888 height 459
click at [783, 123] on input "$ 650,000" at bounding box center [773, 127] width 83 height 16
type input "$ 6,000"
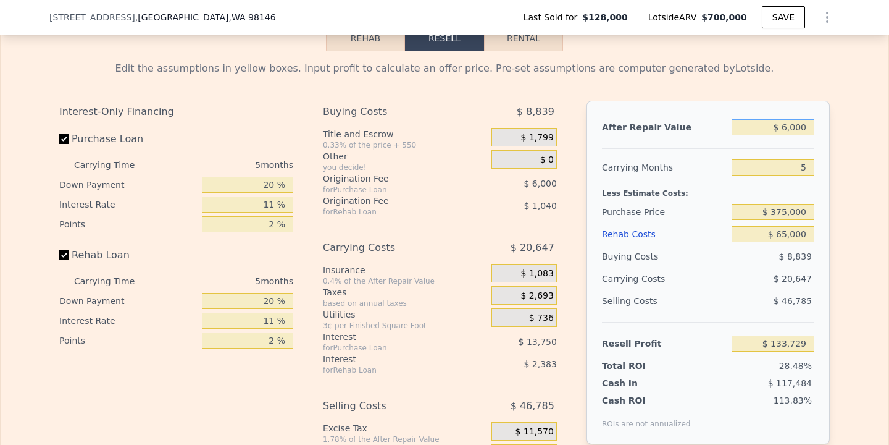
type input "-$ 463,390"
type input "$ 67,000"
type input "-$ 406,831"
type input "$ 675,000"
type input "$ 156,909"
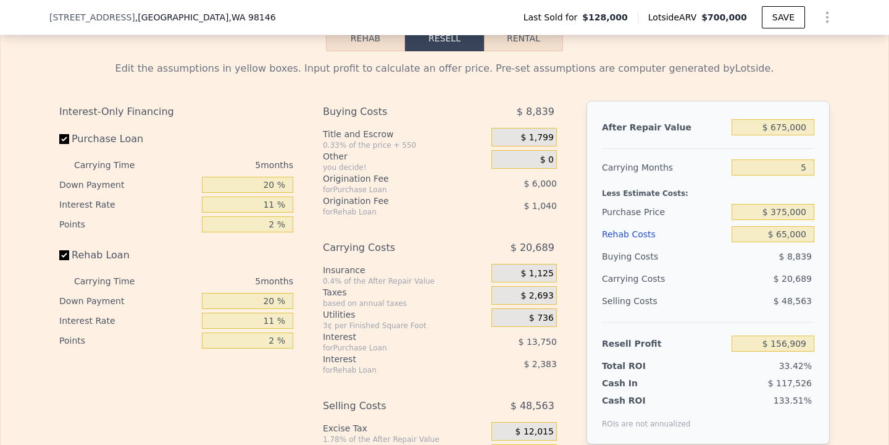
click at [868, 254] on div "Edit the assumptions in yellow boxes. Input profit to calculate an offer price.…" at bounding box center [445, 280] width 888 height 459
click at [787, 129] on input "$ 675,000" at bounding box center [773, 127] width 83 height 16
type input "$ 6,000"
type input "-$ 463,390"
type input "$ 65,000"
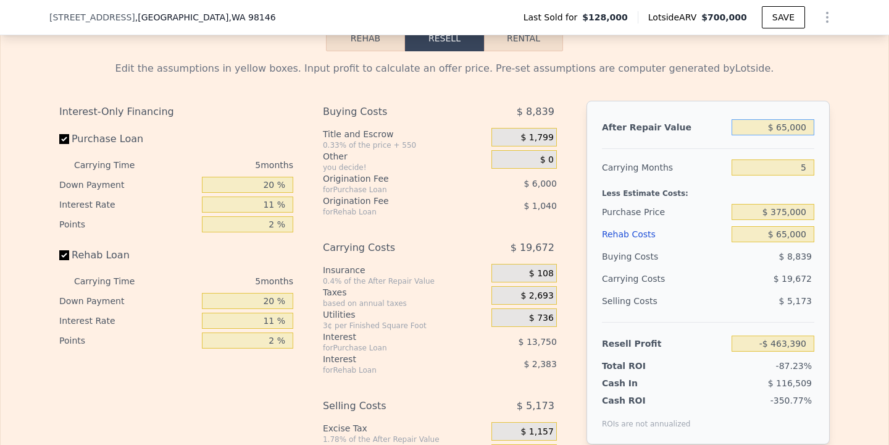
type input "-$ 408,684"
type input "$ 650,000"
type input "$ 133,729"
type input "$ 650,000"
click at [787, 230] on input "$ 65,000" at bounding box center [773, 234] width 83 height 16
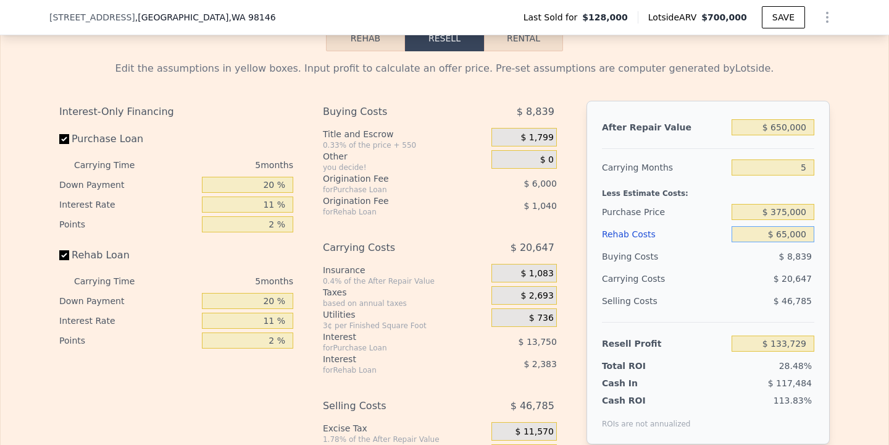
type input "$ 6,000"
type input "$ 195,838"
type input "$ 000"
type input "$ 202,154"
type input "$ 7,000"
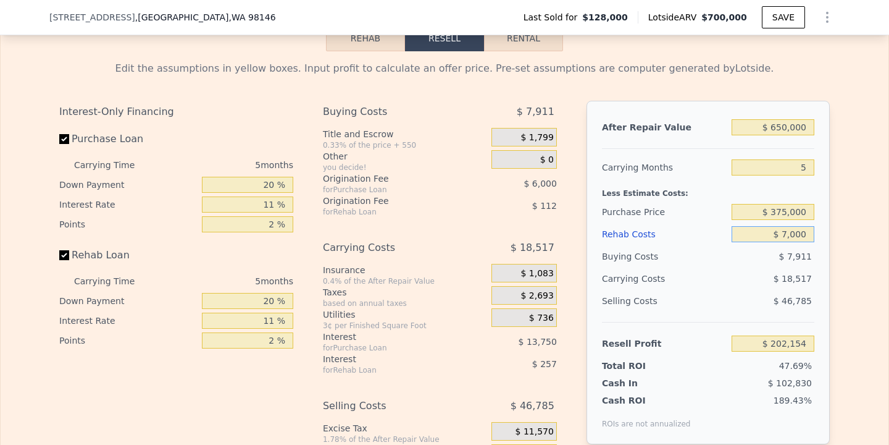
type input "$ 194,787"
type input "$ 70,000"
type input "$ 128,469"
type input "$ 70,000"
click at [881, 309] on div "Edit the assumptions in yellow boxes. Input profit to calculate an offer price.…" at bounding box center [445, 280] width 888 height 459
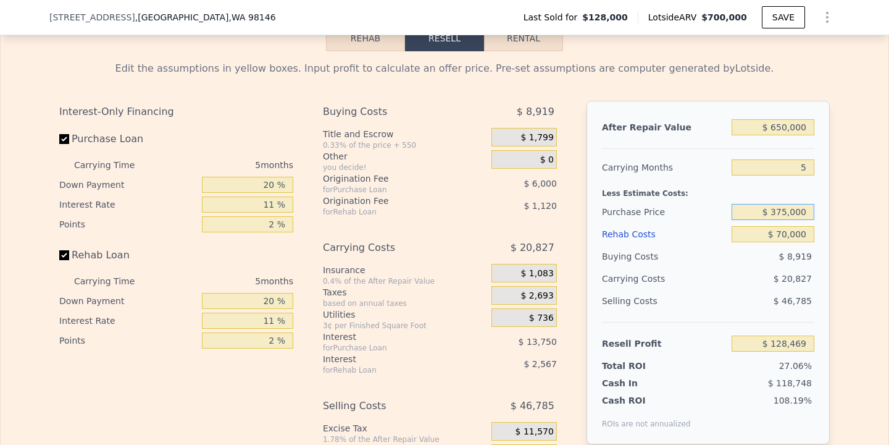
click at [788, 206] on input "$ 375,000" at bounding box center [773, 212] width 83 height 16
type input "$ 425,000"
click at [844, 278] on div "Edit the assumptions in yellow boxes. Input profit to calculate an offer price.…" at bounding box center [445, 280] width 888 height 459
type input "$ 75,668"
click at [786, 210] on input "$ 425,000" at bounding box center [773, 212] width 83 height 16
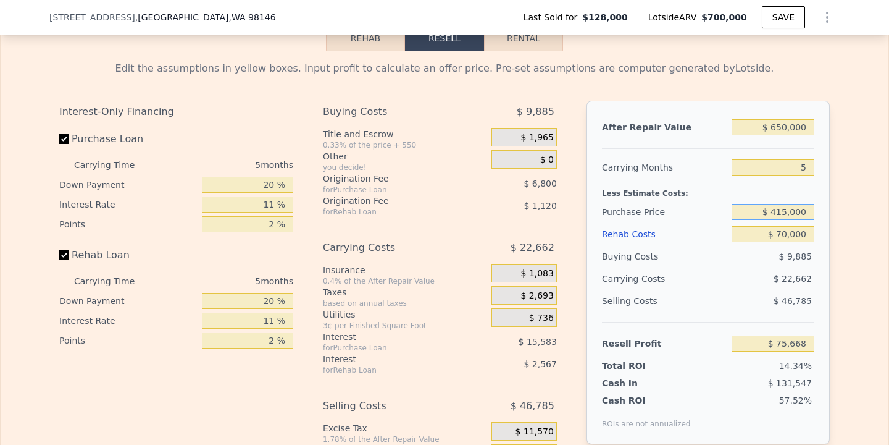
type input "$ 415,000"
click at [850, 264] on div "Edit the assumptions in yellow boxes. Input profit to calculate an offer price.…" at bounding box center [445, 280] width 888 height 459
type input "$ 86,231"
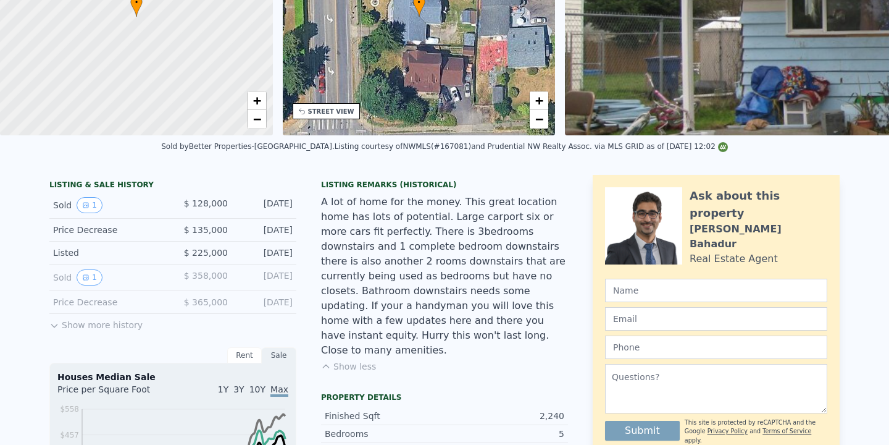
scroll to position [4, 0]
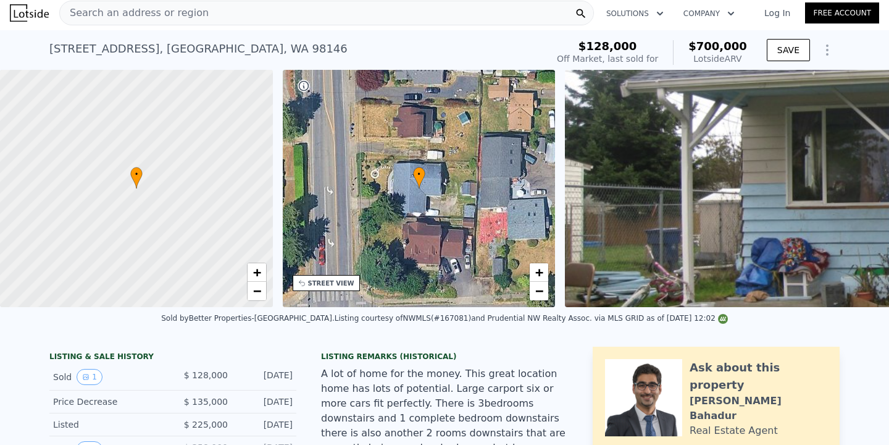
click at [196, 14] on div "Search an address or region" at bounding box center [326, 13] width 535 height 25
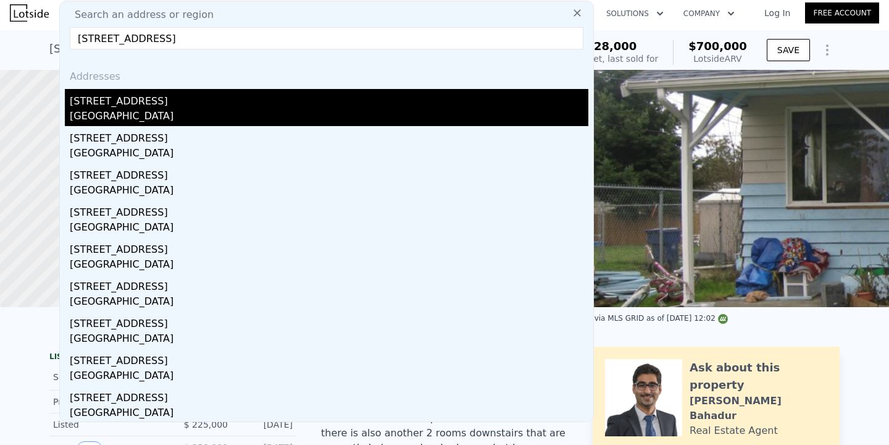
type input "[STREET_ADDRESS]"
click at [207, 107] on div "[STREET_ADDRESS]" at bounding box center [329, 99] width 519 height 20
type input "2.25"
type input "2.75"
type input "2200"
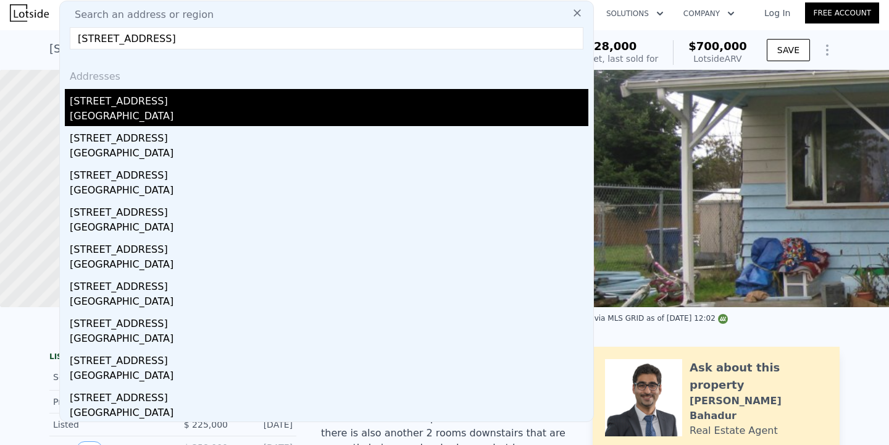
type input "3262"
type input "4899"
type input "8056"
type input "$ 834,000"
type input "$ 0"
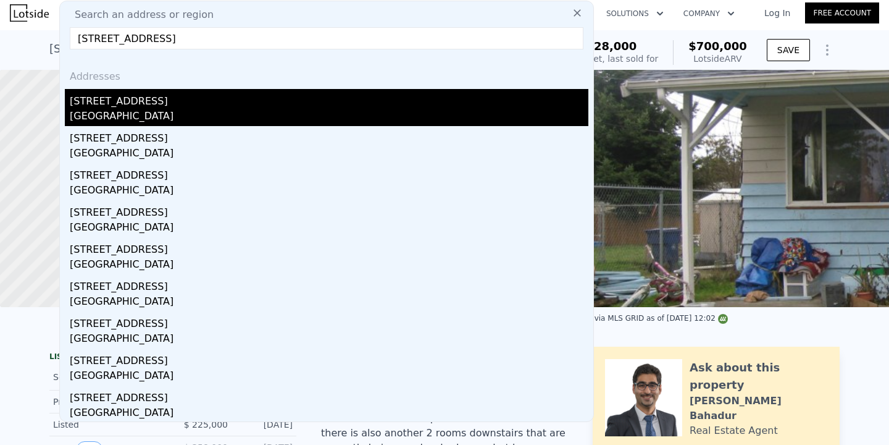
type input "$ 314,105"
